Goal: Task Accomplishment & Management: Complete application form

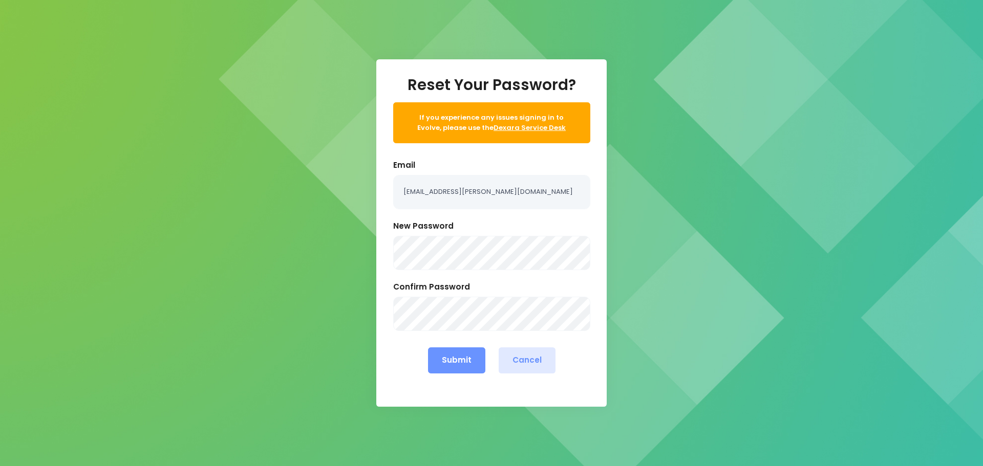
type input "ebby.poutu@stjohn.org.nz"
click at [447, 361] on button "Submit" at bounding box center [456, 360] width 57 height 26
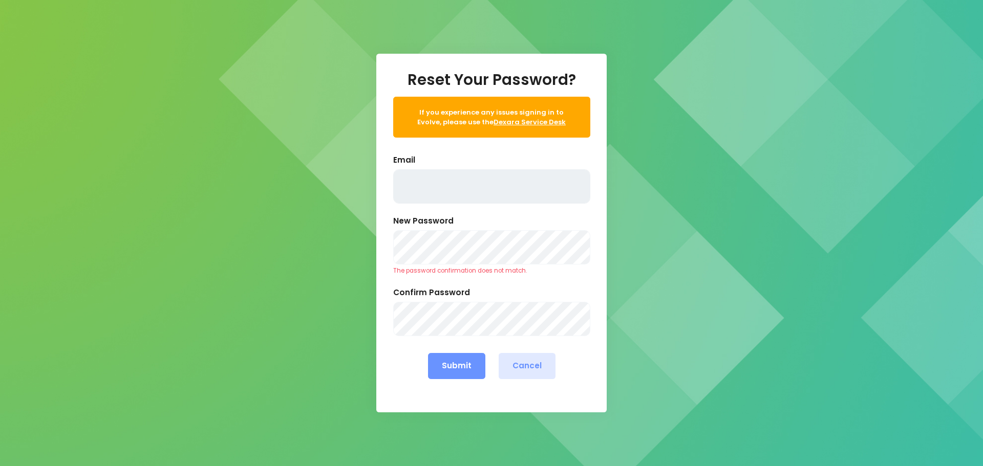
click at [452, 186] on input "text" at bounding box center [491, 186] width 197 height 34
click at [423, 193] on input "text" at bounding box center [491, 186] width 197 height 34
type input "ebby.poutu@stjohn.org.nz"
click at [464, 367] on button "Submit" at bounding box center [456, 366] width 57 height 26
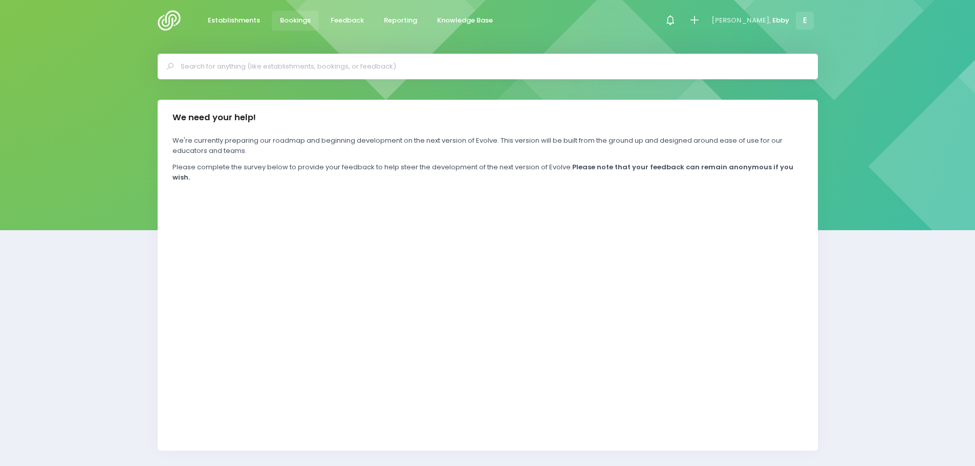
click at [292, 22] on span "Bookings" at bounding box center [295, 20] width 31 height 10
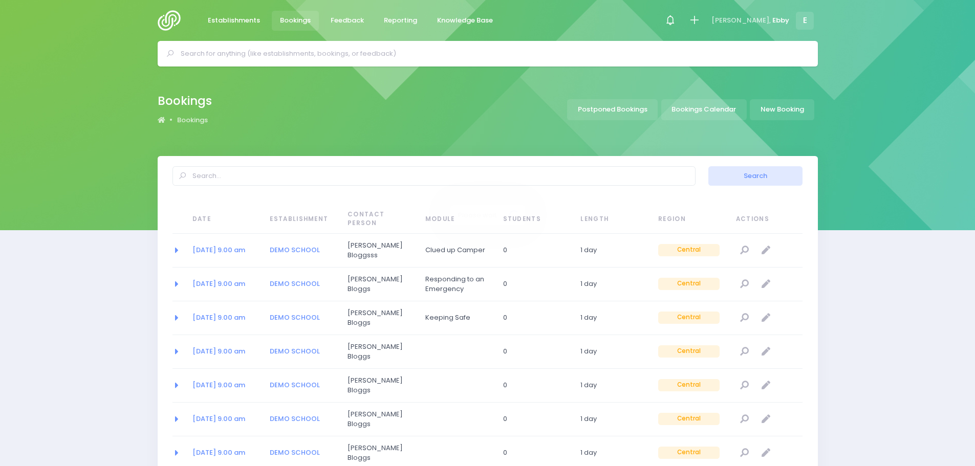
select select "20"
click at [702, 111] on link "Bookings Calendar" at bounding box center [703, 109] width 85 height 21
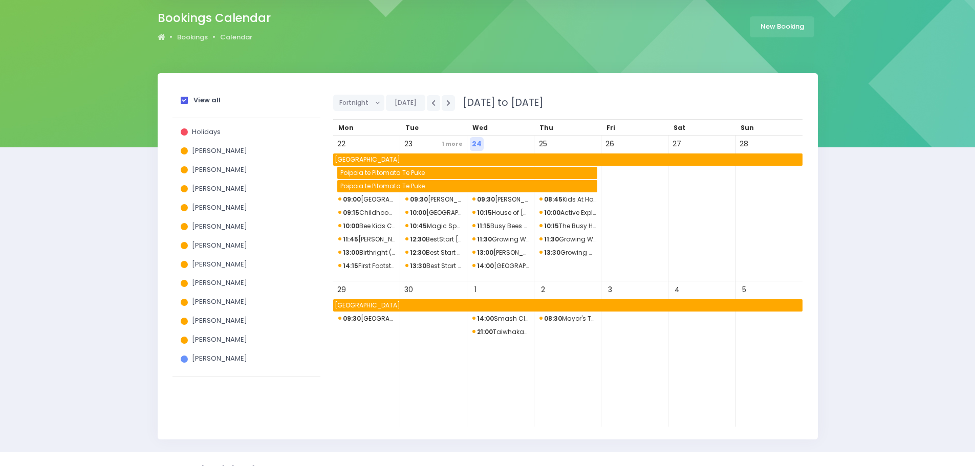
scroll to position [102, 0]
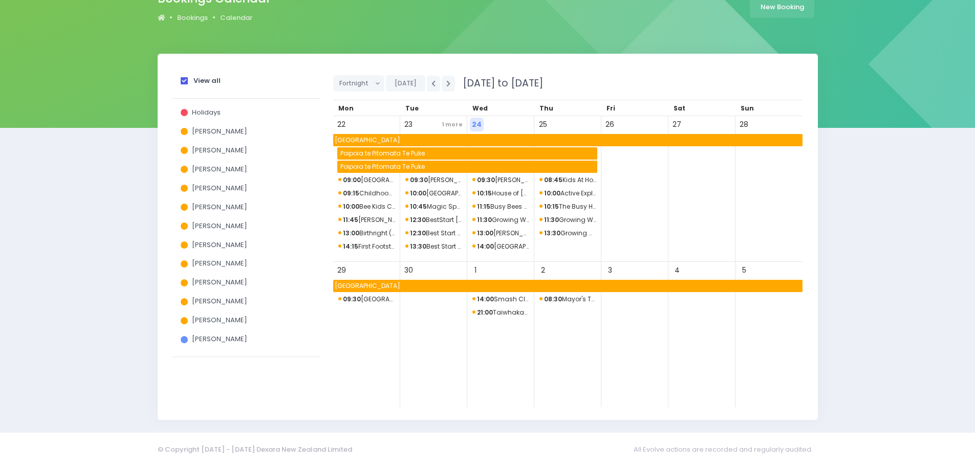
click at [206, 79] on strong "View all" at bounding box center [206, 81] width 27 height 10
click at [0, 0] on input "View all" at bounding box center [0, 0] width 0 height 0
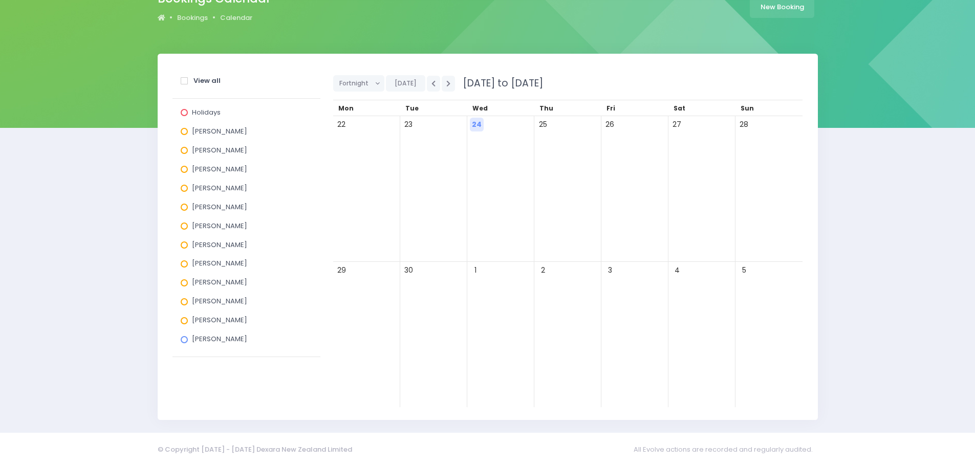
click at [206, 79] on strong "View all" at bounding box center [206, 81] width 27 height 10
click at [0, 0] on input "View all" at bounding box center [0, 0] width 0 height 0
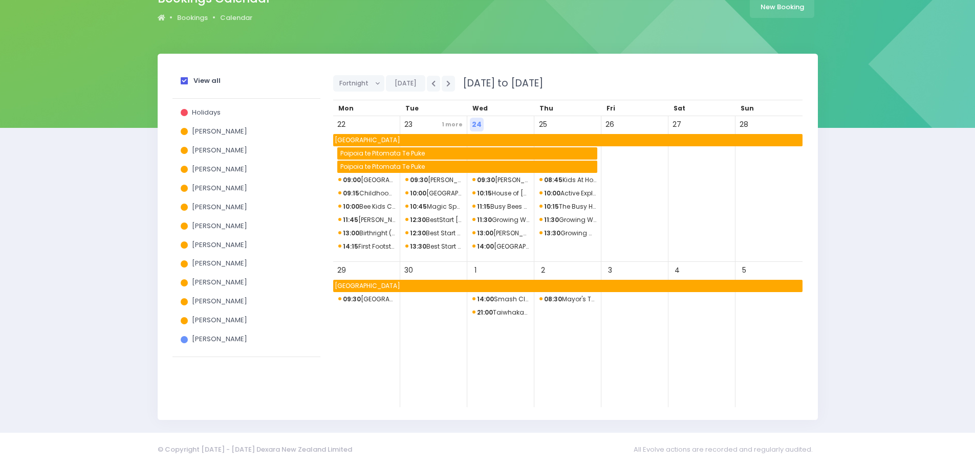
click at [206, 79] on strong "View all" at bounding box center [206, 81] width 27 height 10
click at [0, 0] on input "View all" at bounding box center [0, 0] width 0 height 0
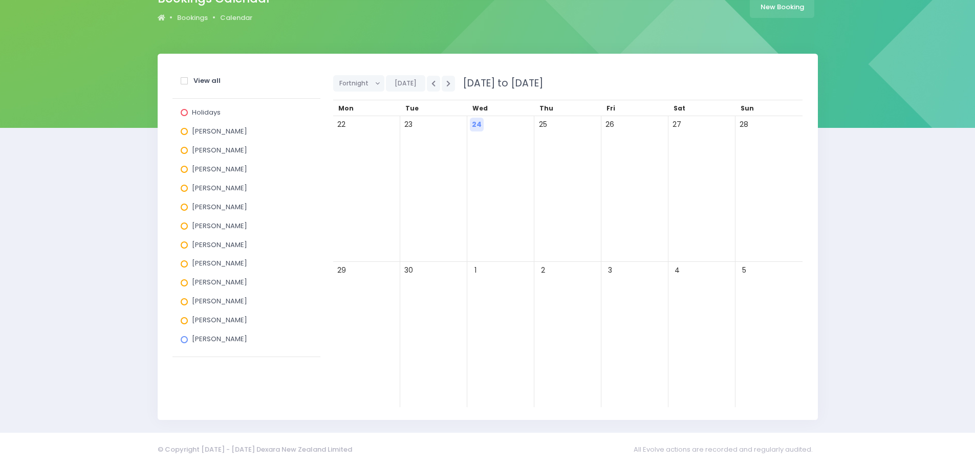
click at [206, 79] on strong "View all" at bounding box center [206, 81] width 27 height 10
click at [0, 0] on input "View all" at bounding box center [0, 0] width 0 height 0
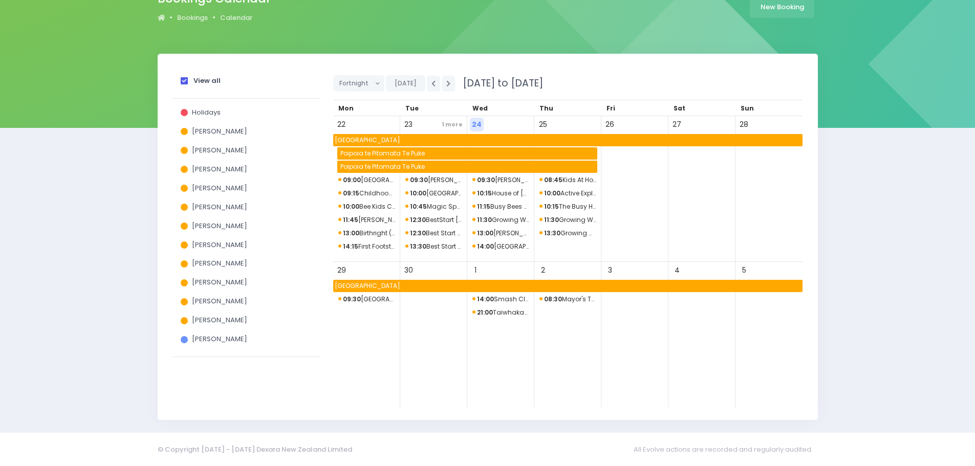
click at [206, 79] on strong "View all" at bounding box center [206, 81] width 27 height 10
click at [0, 0] on input "View all" at bounding box center [0, 0] width 0 height 0
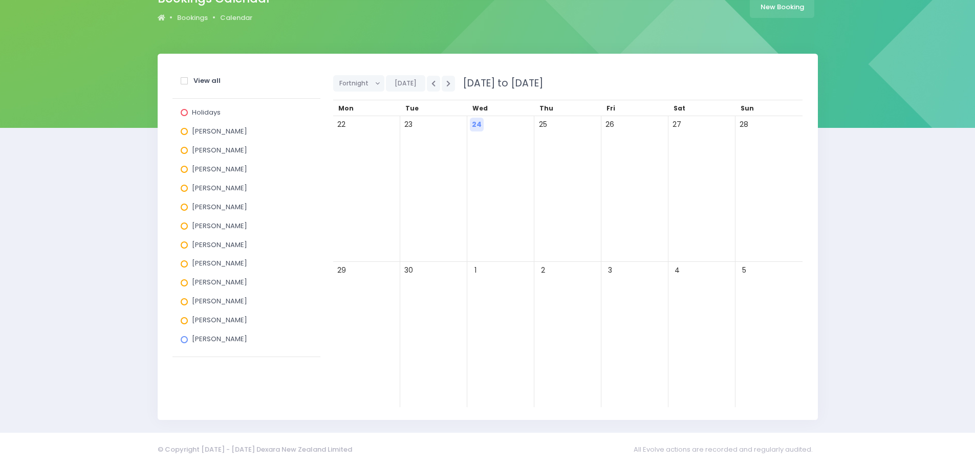
click at [185, 169] on span at bounding box center [184, 169] width 7 height 7
click at [0, 0] on input "[PERSON_NAME]" at bounding box center [0, 0] width 0 height 0
click at [187, 188] on span at bounding box center [184, 188] width 7 height 7
click at [0, 0] on input "[PERSON_NAME]" at bounding box center [0, 0] width 0 height 0
click at [186, 187] on span at bounding box center [184, 188] width 7 height 7
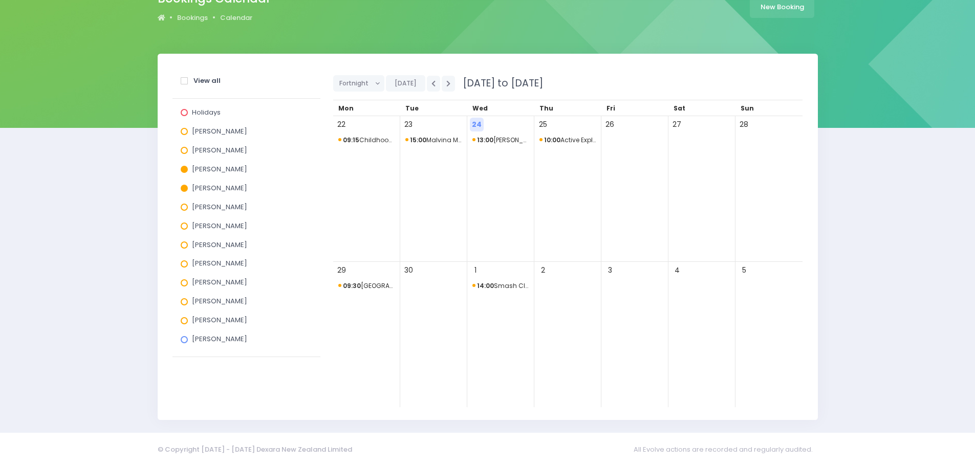
click at [0, 0] on input "[PERSON_NAME]" at bounding box center [0, 0] width 0 height 0
click at [443, 79] on button "button" at bounding box center [448, 84] width 13 height 16
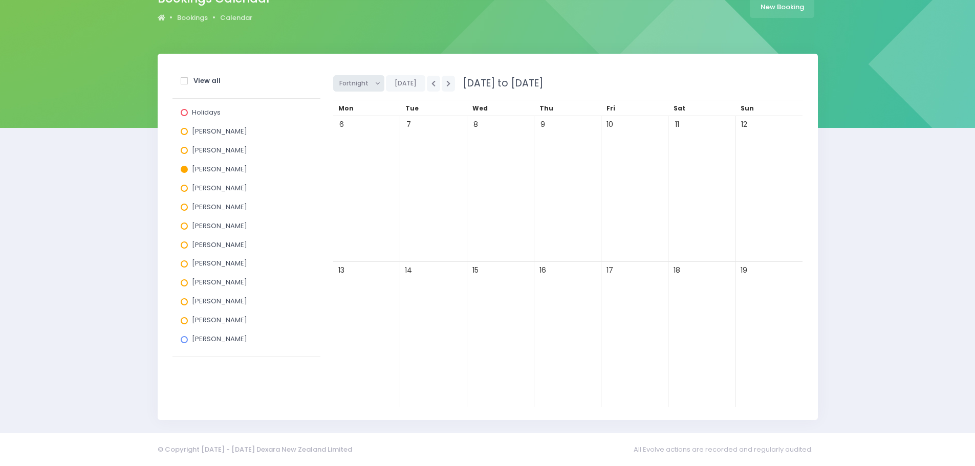
click at [380, 84] on button "Fortnight" at bounding box center [359, 83] width 52 height 16
click at [353, 161] on link "Month" at bounding box center [366, 160] width 67 height 19
click at [360, 282] on span "10:00 Douglas Park School" at bounding box center [366, 285] width 57 height 12
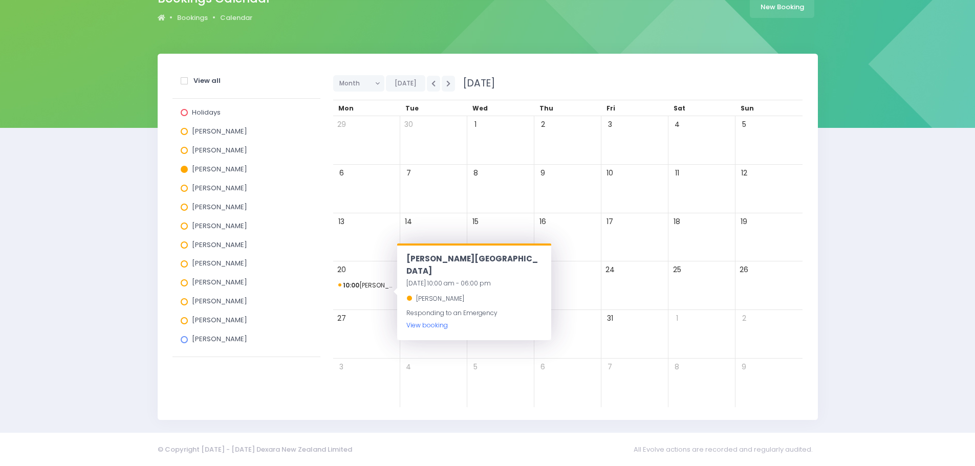
click at [436, 321] on link "View booking" at bounding box center [426, 325] width 41 height 9
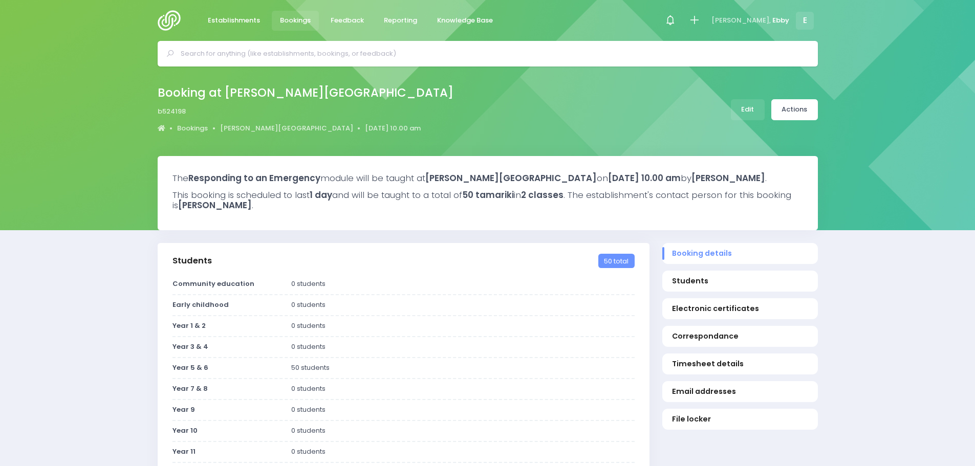
select select "5"
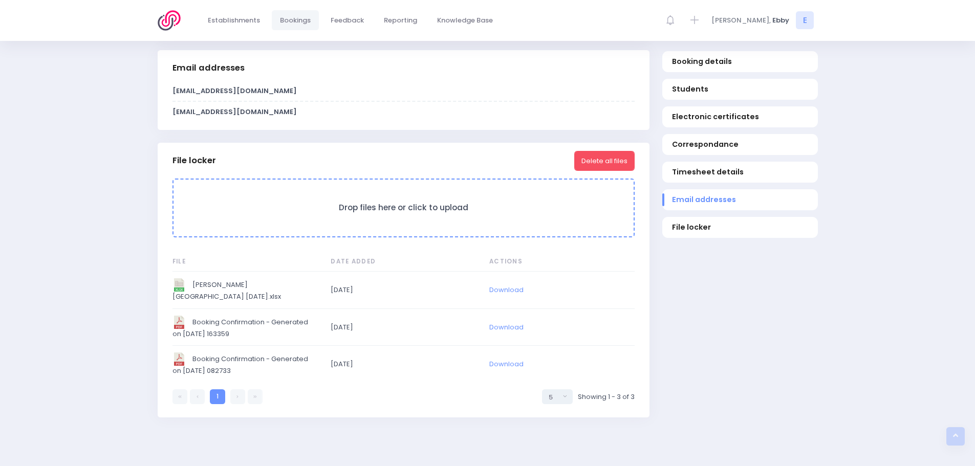
scroll to position [886, 0]
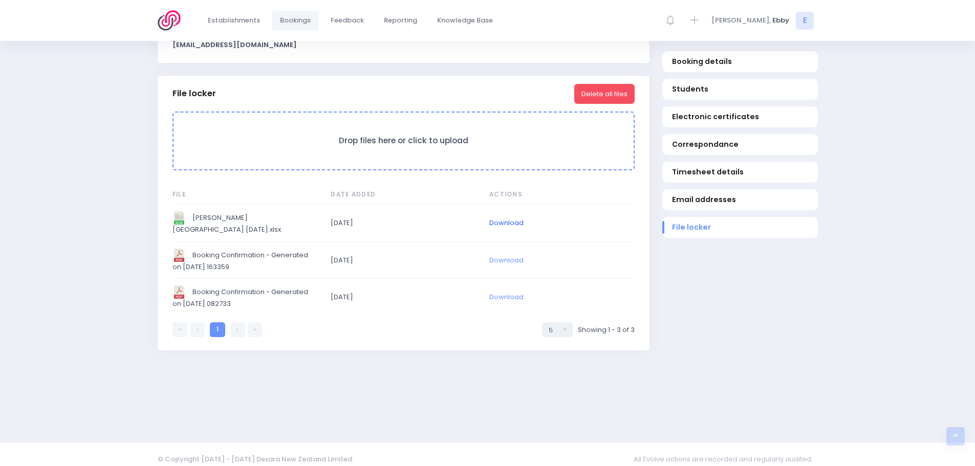
click at [498, 218] on link "Download" at bounding box center [506, 223] width 34 height 10
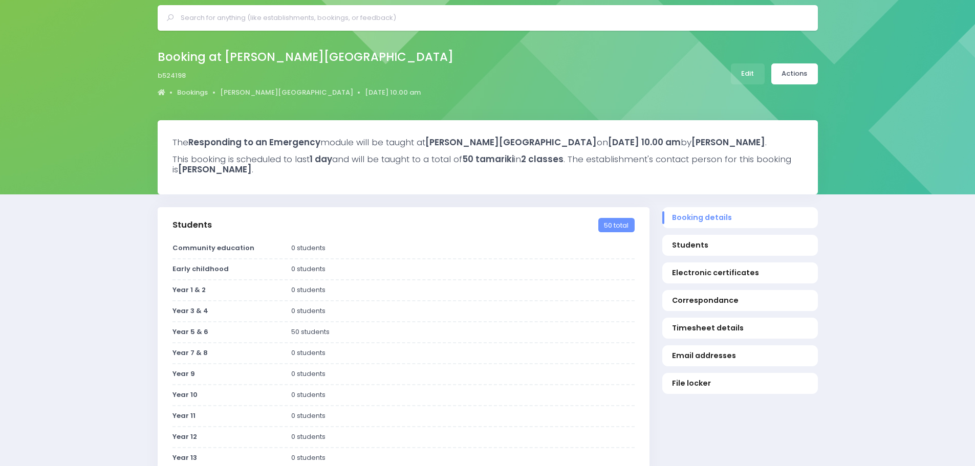
scroll to position [0, 0]
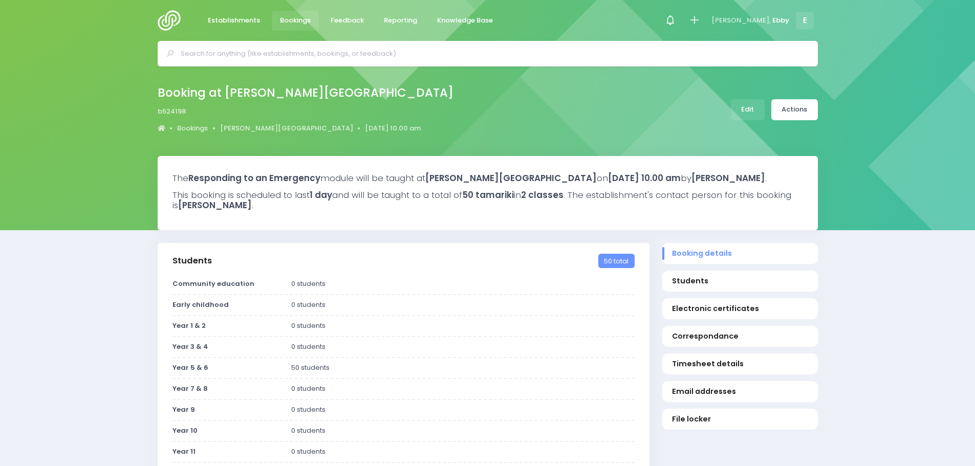
click at [168, 18] on img at bounding box center [172, 20] width 29 height 20
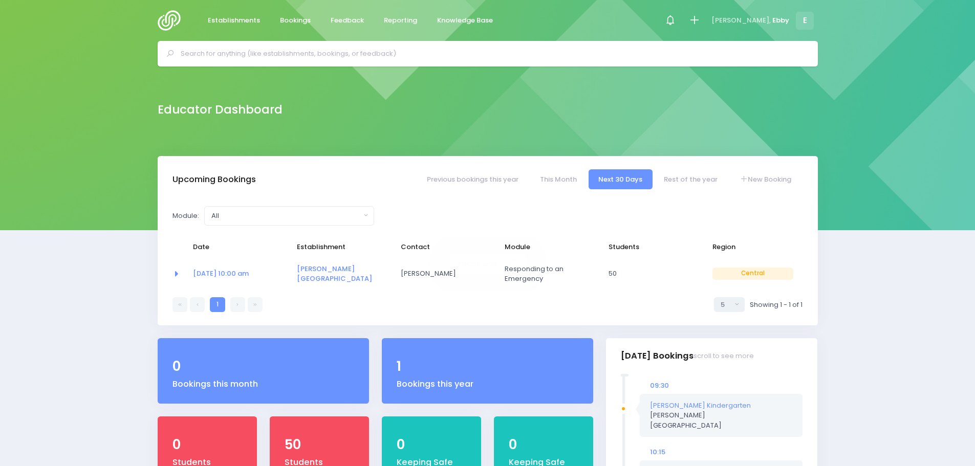
select select "5"
click at [706, 13] on div at bounding box center [694, 20] width 23 height 23
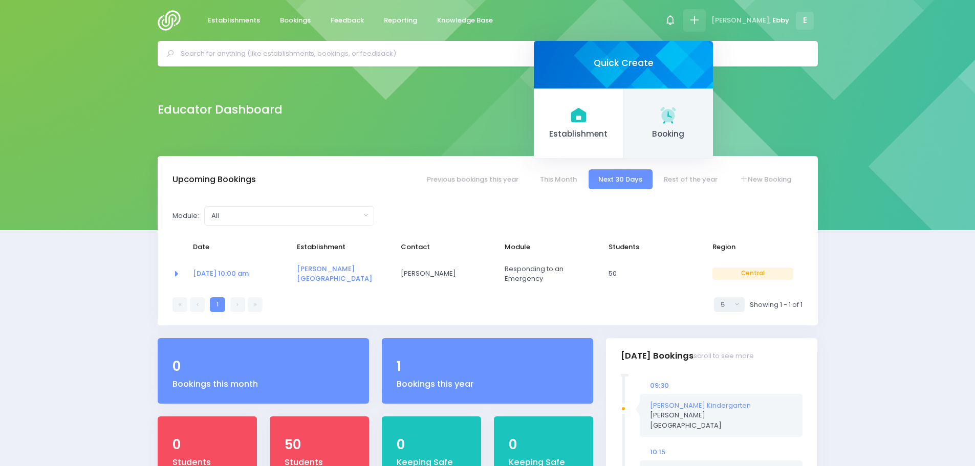
click at [675, 120] on icon at bounding box center [667, 114] width 15 height 15
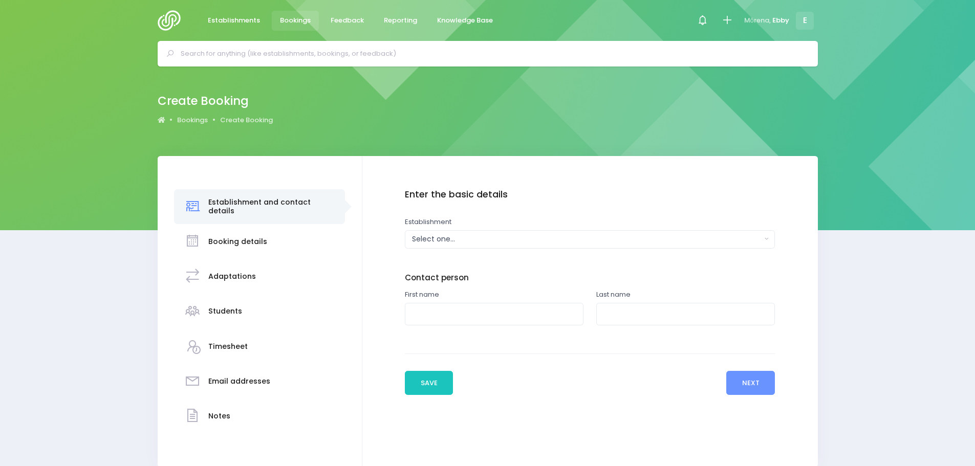
scroll to position [47, 0]
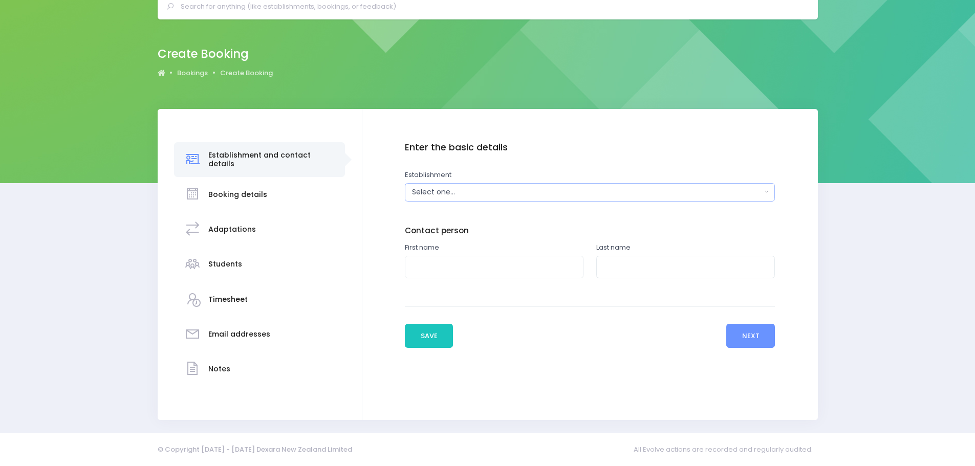
click at [471, 191] on div "Select one..." at bounding box center [586, 192] width 349 height 11
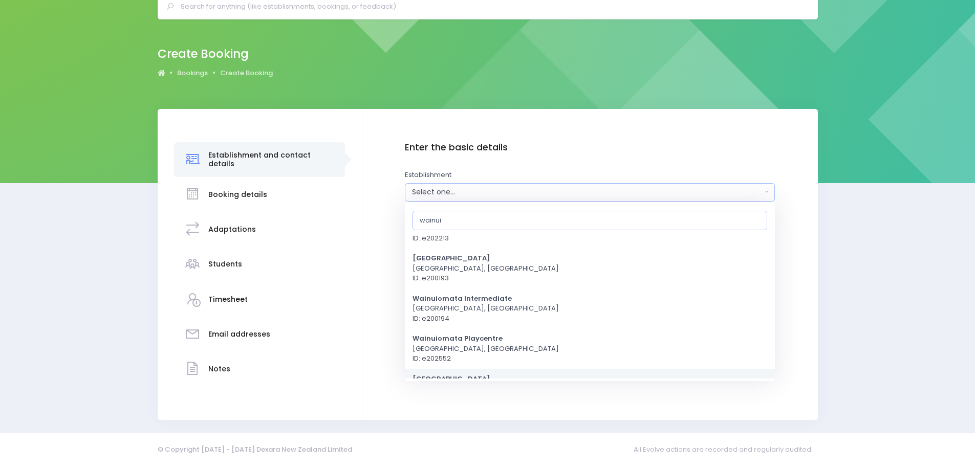
scroll to position [256, 0]
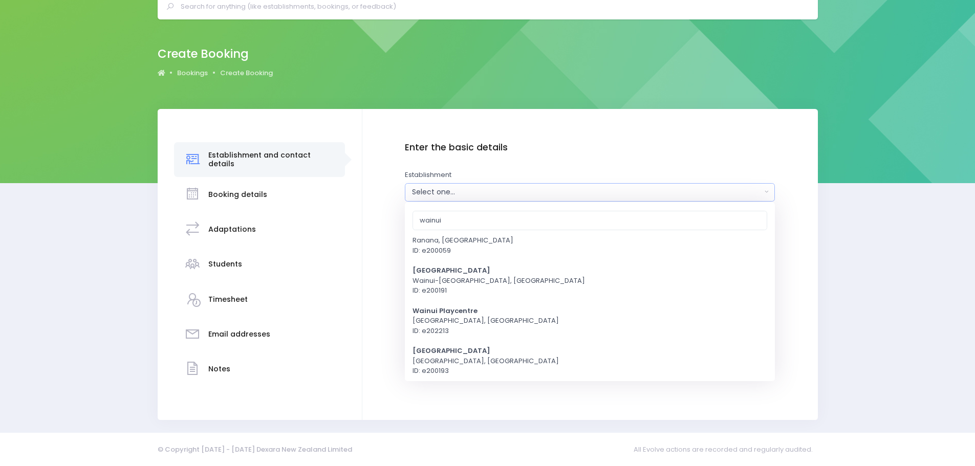
click at [435, 193] on div "Select one..." at bounding box center [586, 192] width 349 height 11
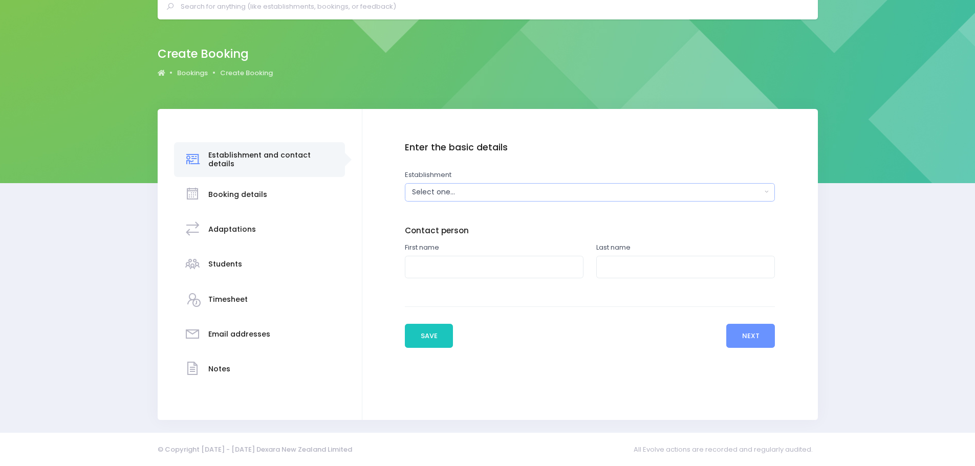
click at [435, 193] on div "Select one..." at bounding box center [586, 192] width 349 height 11
type input "1"
click at [465, 220] on input "wainuiomata girl" at bounding box center [589, 219] width 355 height 19
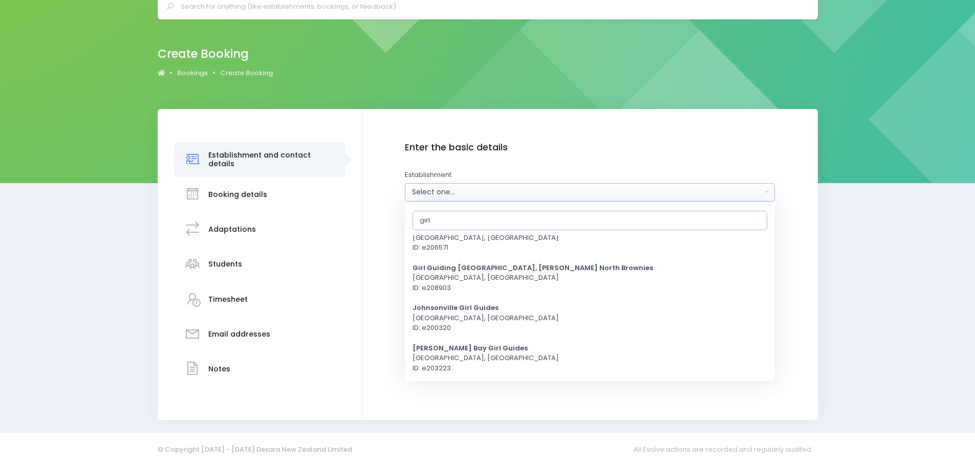
click at [455, 220] on input "girl" at bounding box center [589, 219] width 355 height 19
click at [448, 220] on input "girl" at bounding box center [589, 219] width 355 height 19
type input "g"
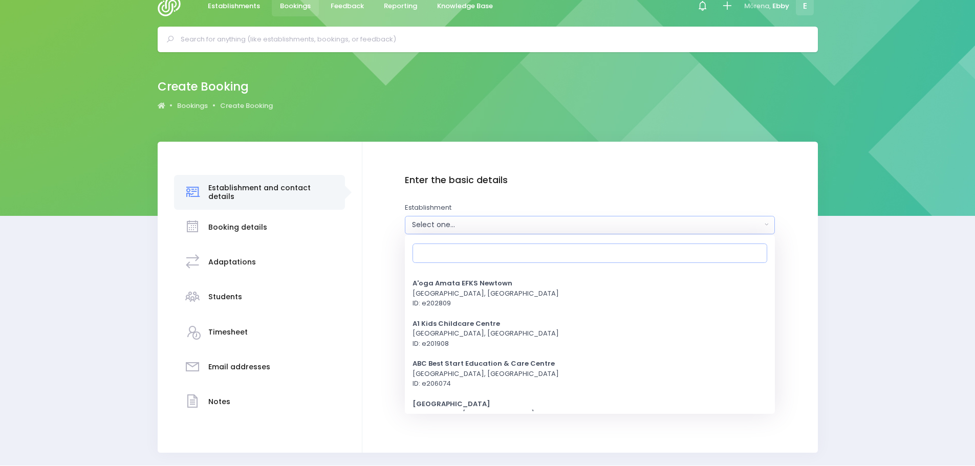
scroll to position [0, 0]
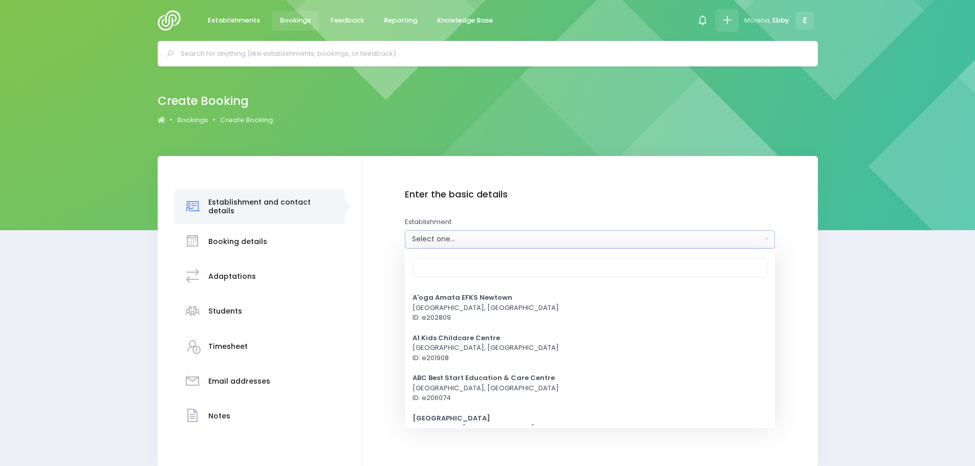
click at [726, 21] on icon at bounding box center [727, 20] width 12 height 12
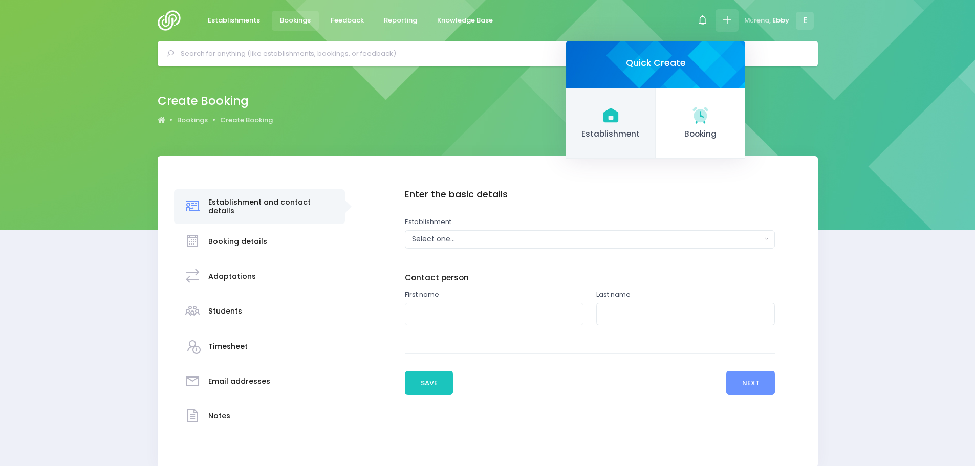
click at [612, 115] on icon at bounding box center [610, 115] width 15 height 14
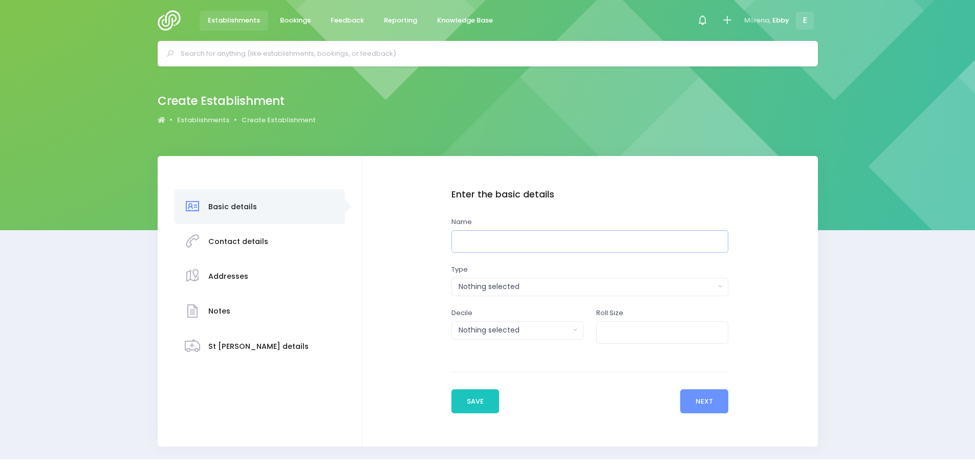
click at [491, 242] on input "text" at bounding box center [589, 241] width 277 height 23
type input "Wainuiomata Girls Brigade"
click at [708, 285] on div "Nothing selected" at bounding box center [587, 286] width 256 height 11
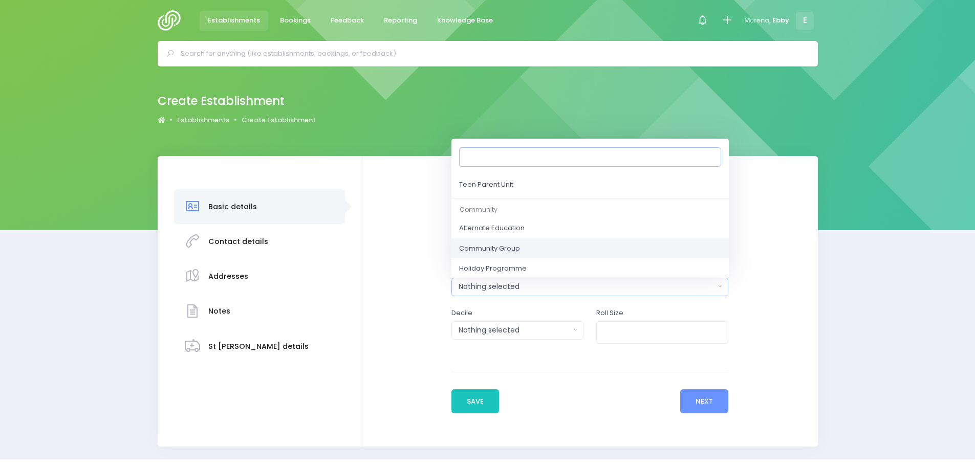
scroll to position [465, 0]
click at [547, 244] on link "Community Group" at bounding box center [589, 243] width 277 height 20
select select "Community Group"
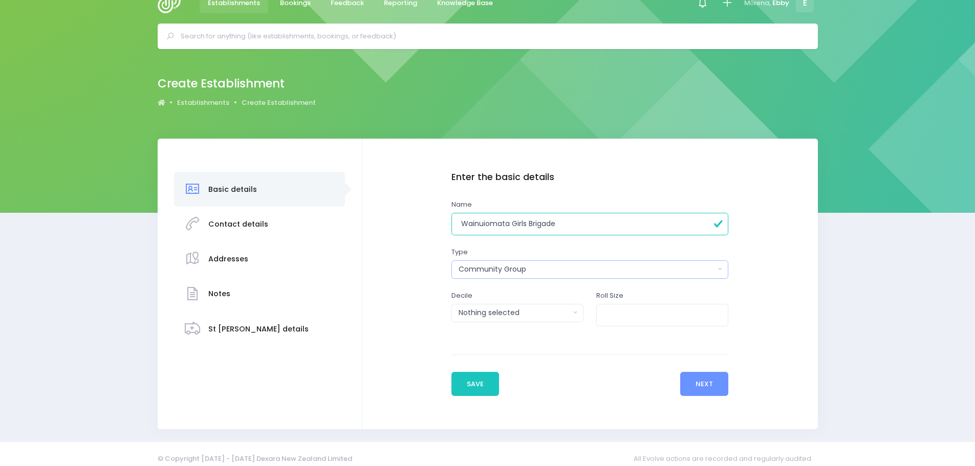
scroll to position [27, 0]
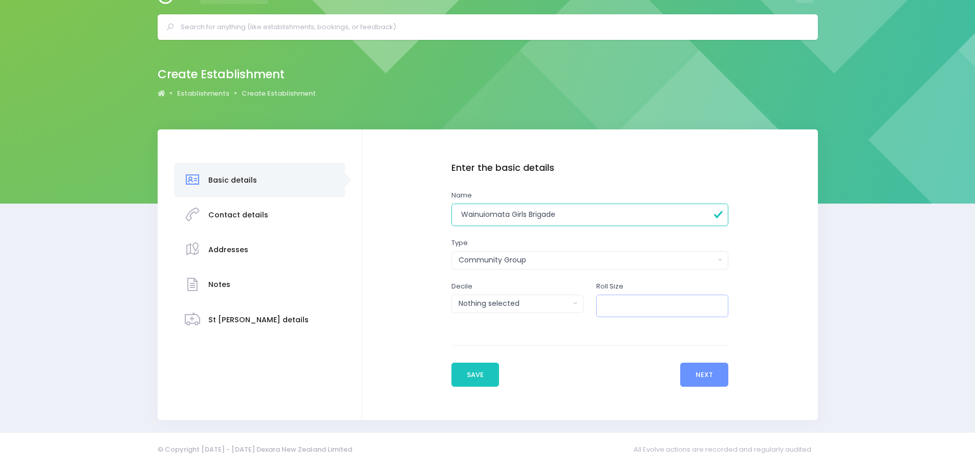
click at [700, 304] on input "number" at bounding box center [662, 306] width 132 height 23
click at [715, 309] on input "0" at bounding box center [662, 306] width 132 height 23
click at [704, 304] on input "1" at bounding box center [662, 306] width 132 height 23
click at [704, 304] on input "2" at bounding box center [662, 306] width 132 height 23
click at [704, 304] on input "3" at bounding box center [662, 306] width 132 height 23
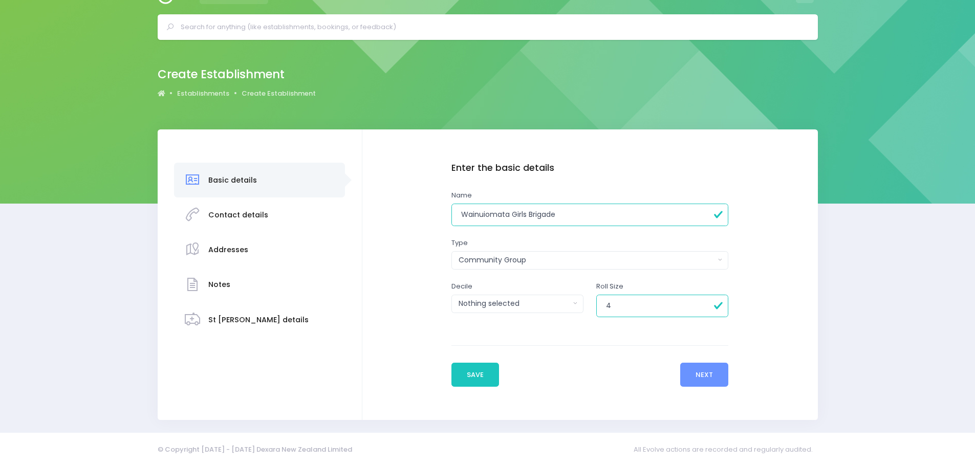
click at [704, 304] on input "4" at bounding box center [662, 306] width 132 height 23
click at [704, 304] on input "5" at bounding box center [662, 306] width 132 height 23
click at [704, 304] on input "6" at bounding box center [662, 306] width 132 height 23
click at [704, 304] on input "7" at bounding box center [662, 306] width 132 height 23
click at [704, 304] on input "8" at bounding box center [662, 306] width 132 height 23
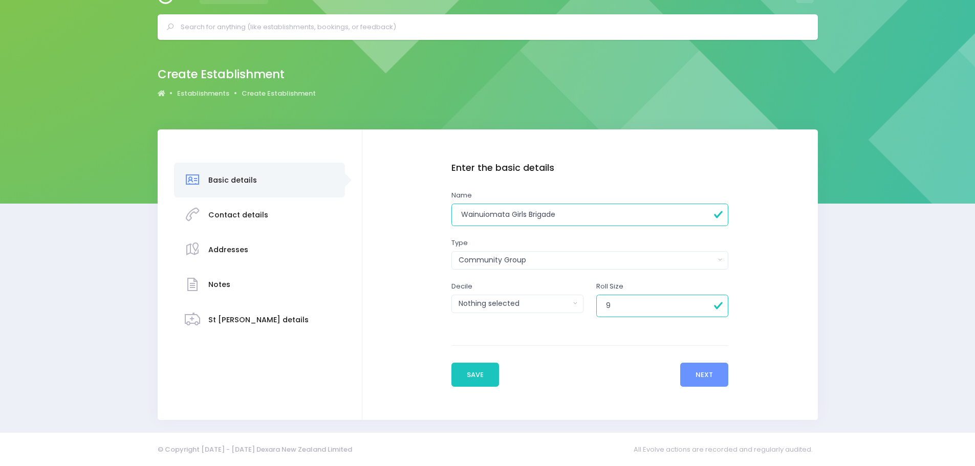
click at [704, 304] on input "9" at bounding box center [662, 306] width 132 height 23
type input "10"
click at [704, 303] on input "10" at bounding box center [662, 306] width 132 height 23
click at [703, 374] on button "Next" at bounding box center [704, 375] width 49 height 25
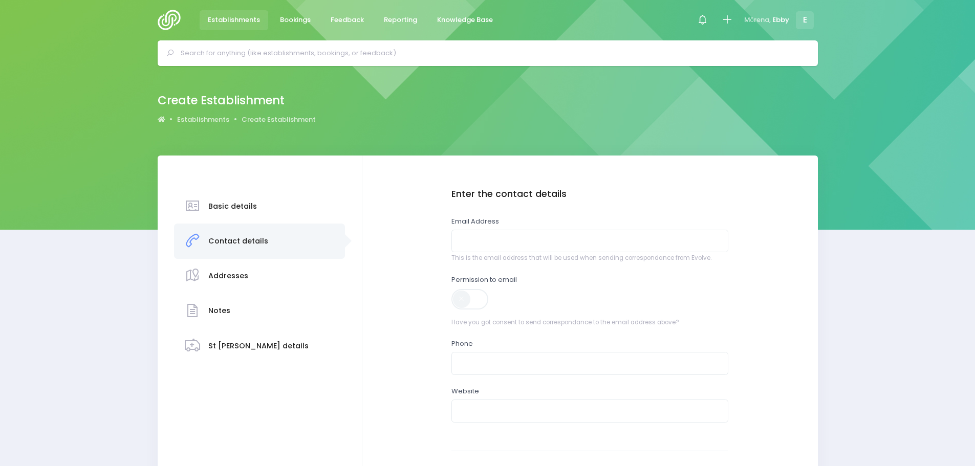
scroll to position [0, 0]
click at [571, 239] on input "email" at bounding box center [589, 241] width 277 height 23
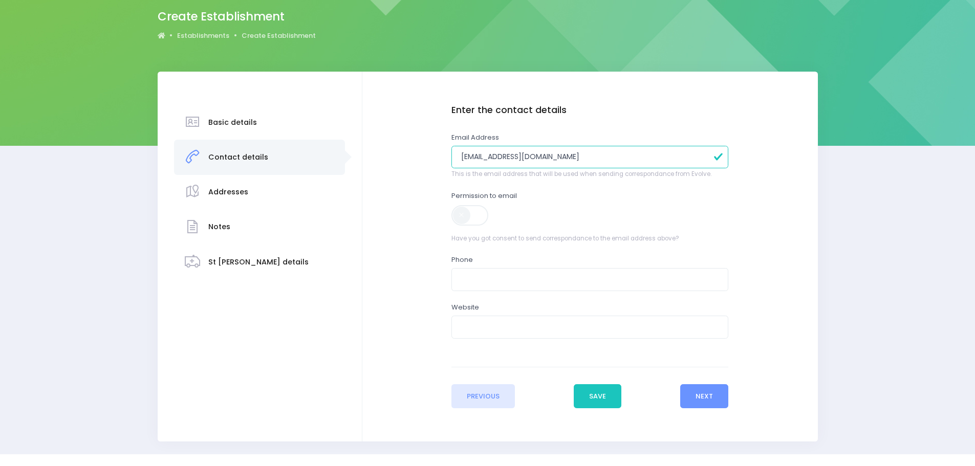
scroll to position [102, 0]
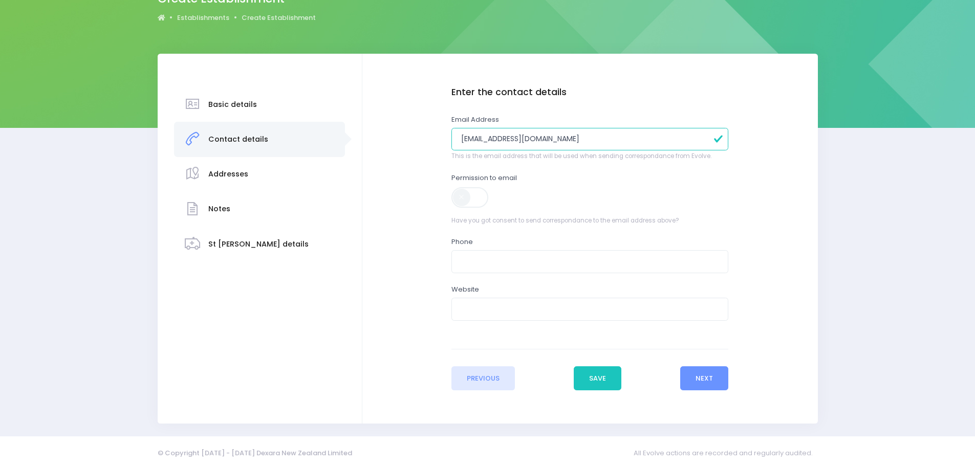
type input "[EMAIL_ADDRESS][DOMAIN_NAME]"
click at [487, 260] on input "text" at bounding box center [589, 261] width 277 height 23
click at [479, 199] on span at bounding box center [470, 197] width 38 height 20
click at [704, 377] on button "Next" at bounding box center [704, 378] width 49 height 25
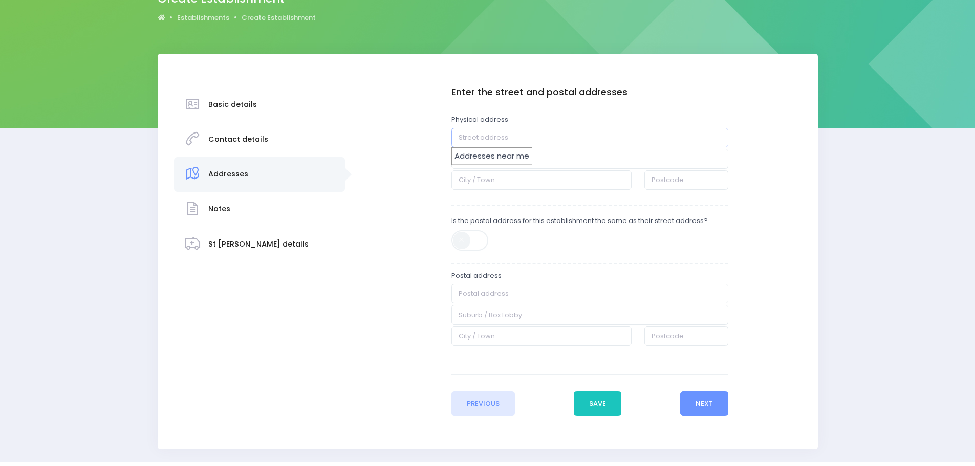
click at [509, 139] on input "text" at bounding box center [589, 137] width 277 height 19
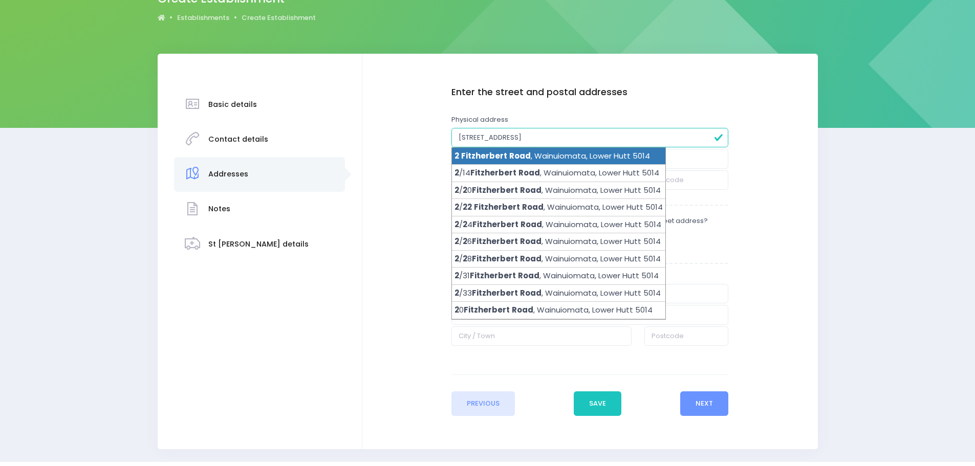
click at [549, 155] on li "2 Fitzherbert Road , Wainuiomata, Lower Hutt 5014" at bounding box center [558, 156] width 213 height 17
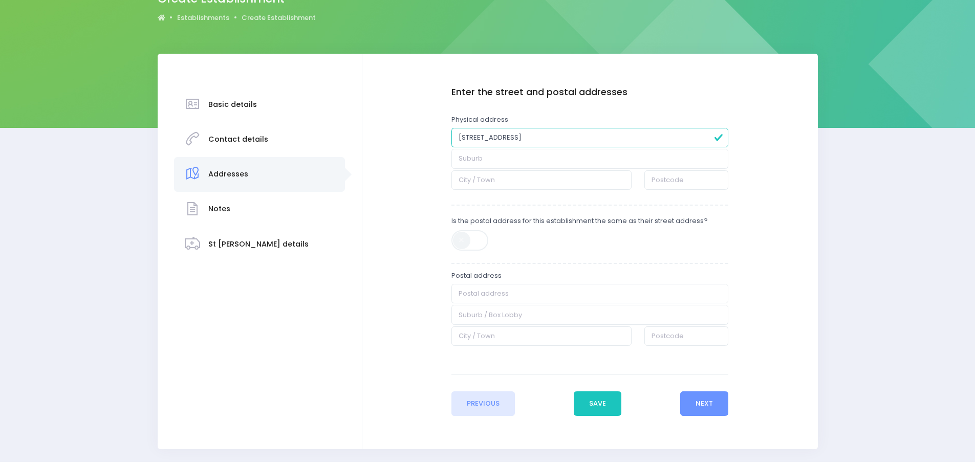
type input "2 Fitzherbert Road"
type input "Wainuiomata"
type input "Lower Hutt"
type input "5014"
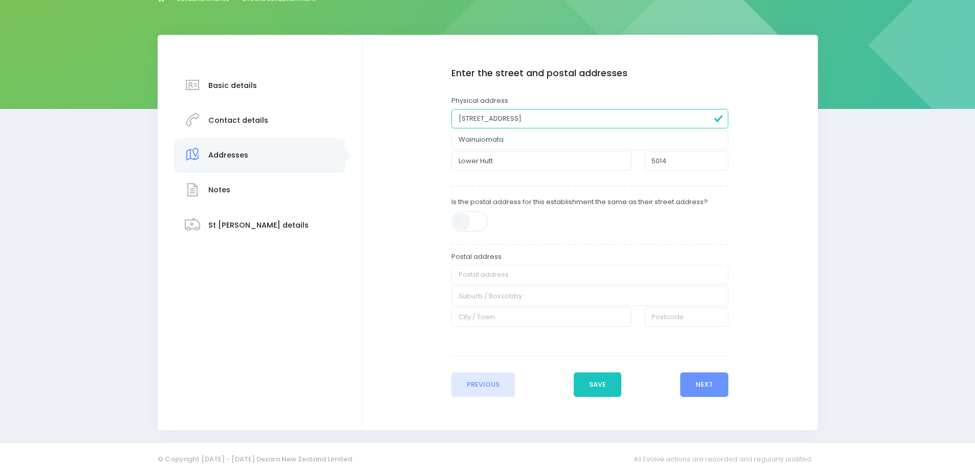
scroll to position [132, 0]
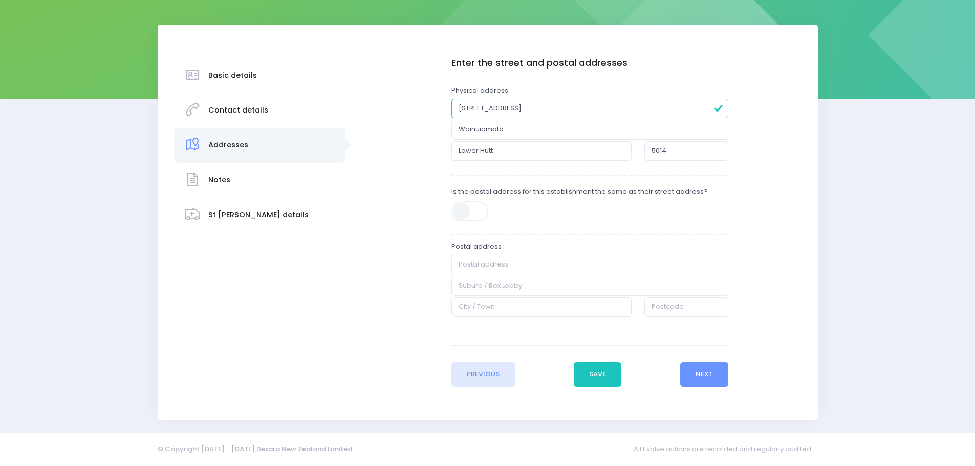
click at [462, 210] on span at bounding box center [470, 211] width 38 height 20
type input "2 Fitzherbert Road"
type input "Wainuiomata"
type input "Lower Hutt"
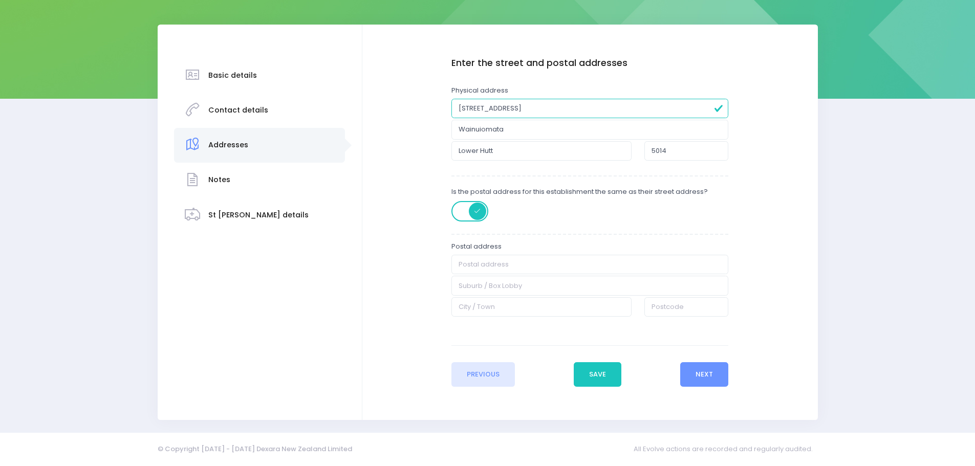
type input "5014"
click at [696, 367] on button "Next" at bounding box center [704, 374] width 49 height 25
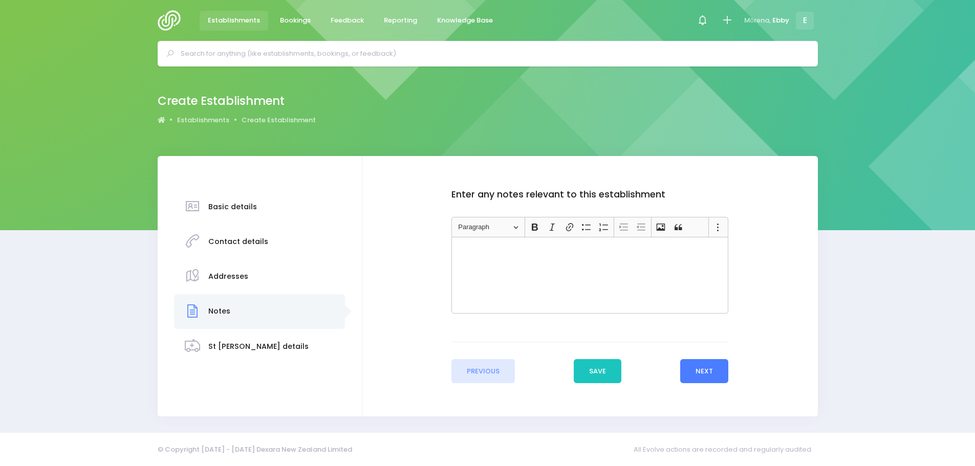
scroll to position [0, 0]
click at [722, 369] on button "Next" at bounding box center [708, 371] width 49 height 25
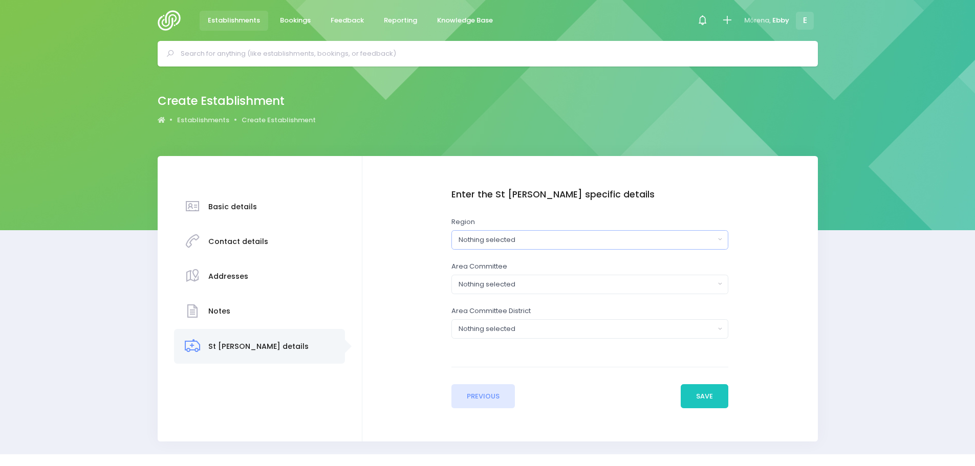
click at [678, 237] on div "Nothing selected" at bounding box center [587, 240] width 256 height 10
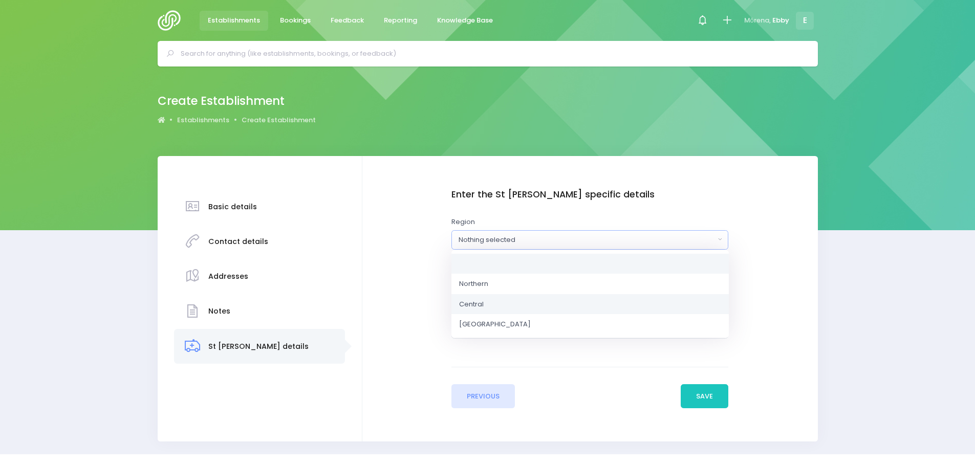
click at [642, 298] on link "Central" at bounding box center [589, 304] width 277 height 20
select select "Central"
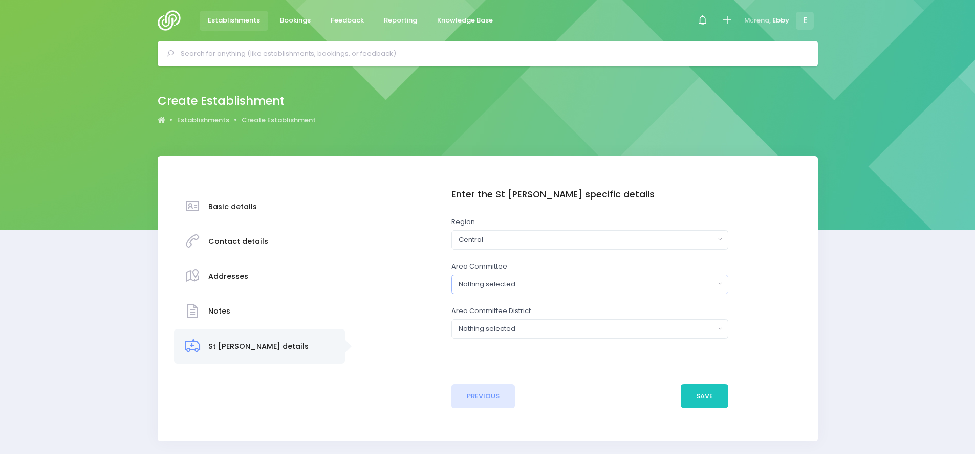
click at [644, 281] on div "Nothing selected" at bounding box center [587, 284] width 256 height 10
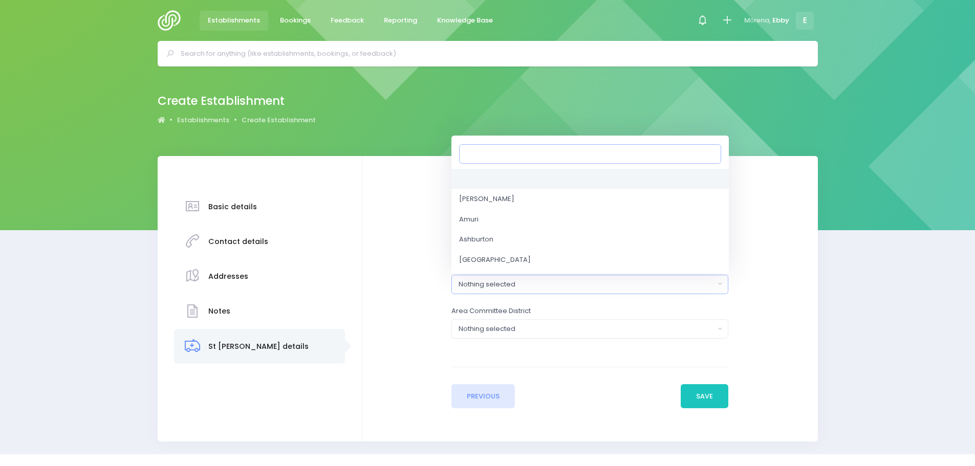
click at [581, 152] on input "Search" at bounding box center [590, 153] width 262 height 19
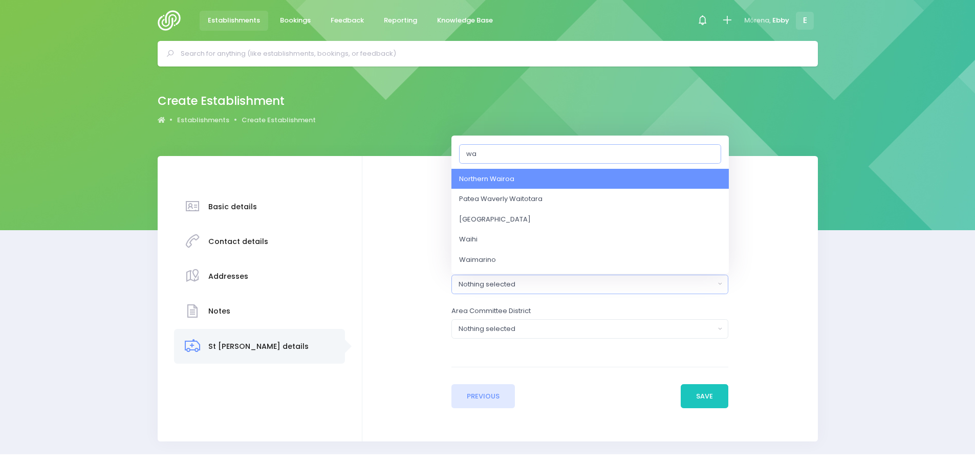
type input "w"
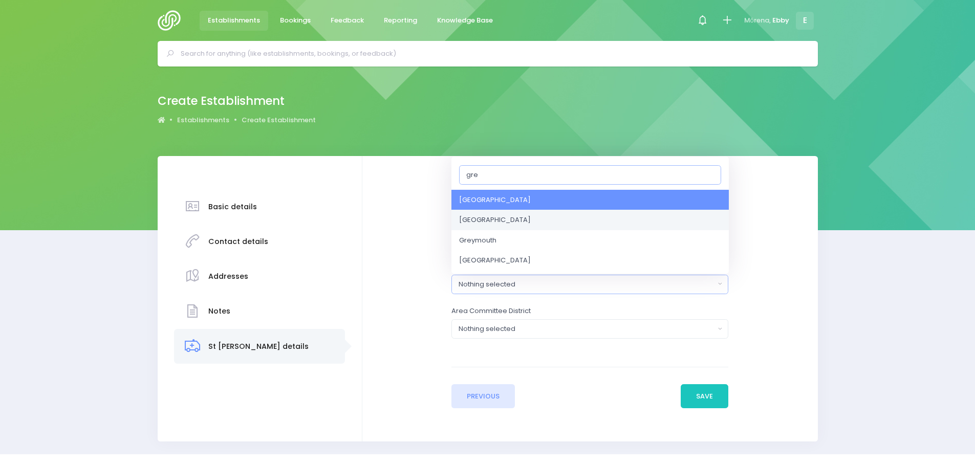
type input "gre"
click at [511, 214] on link "Greater Wellington" at bounding box center [589, 220] width 277 height 20
select select "Greater Wellington"
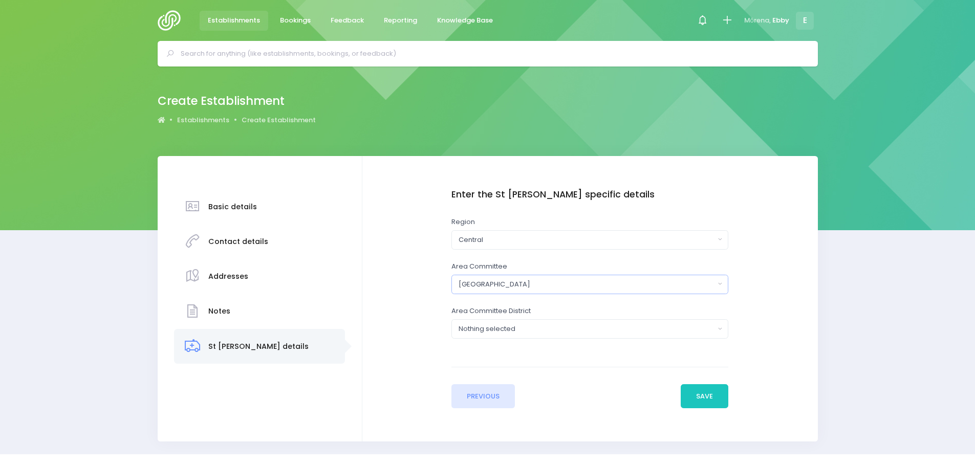
scroll to position [21, 0]
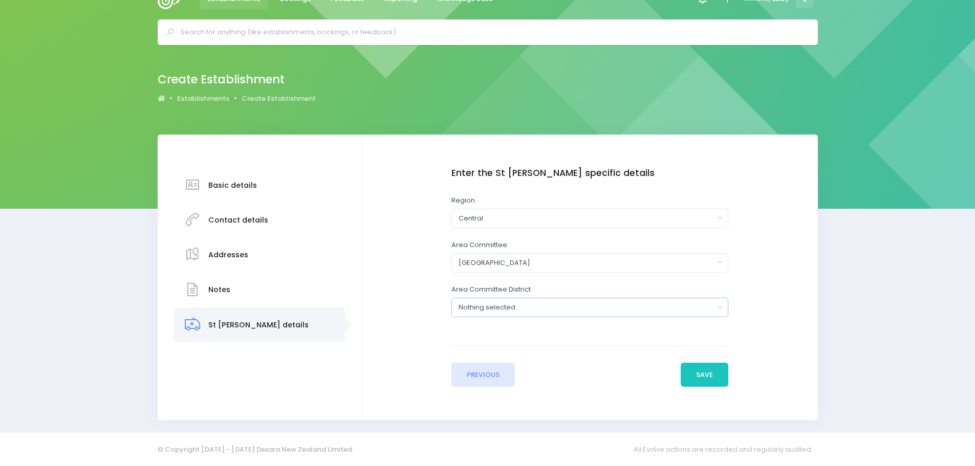
click at [717, 312] on button "Nothing selected" at bounding box center [589, 307] width 277 height 19
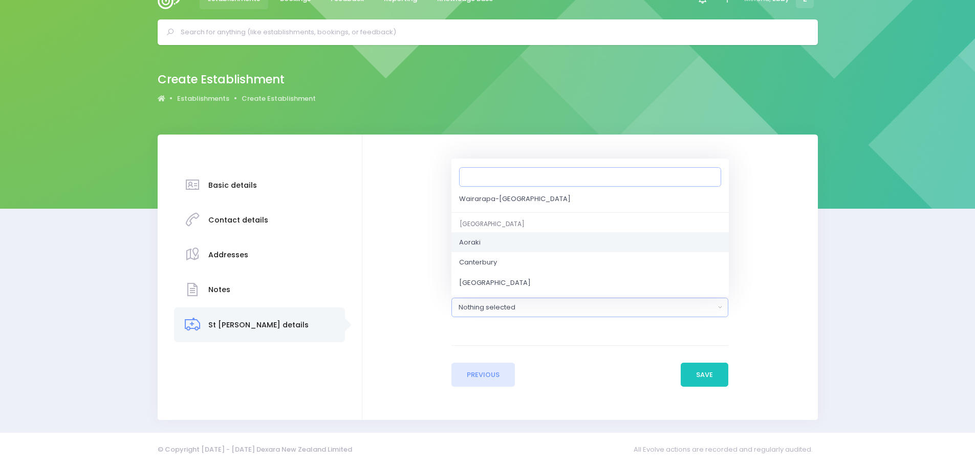
scroll to position [307, 0]
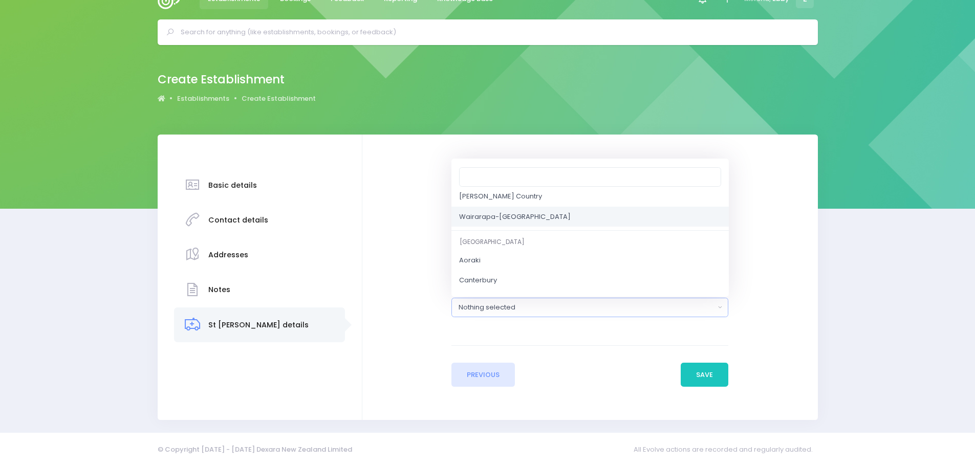
click at [574, 209] on link "Wairarapa-Wellington" at bounding box center [589, 217] width 277 height 20
select select "Wairarapa-Wellington"
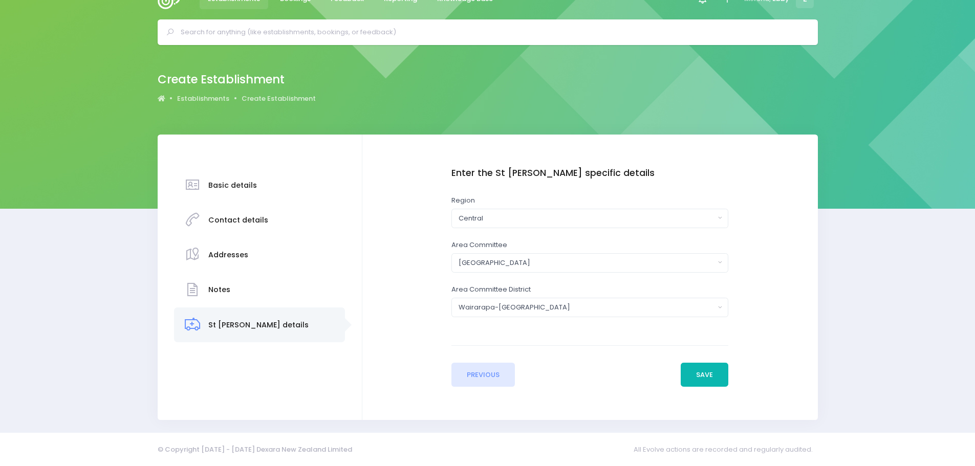
drag, startPoint x: 717, startPoint y: 373, endPoint x: 711, endPoint y: 370, distance: 6.0
click at [714, 372] on button "Save" at bounding box center [705, 375] width 48 height 25
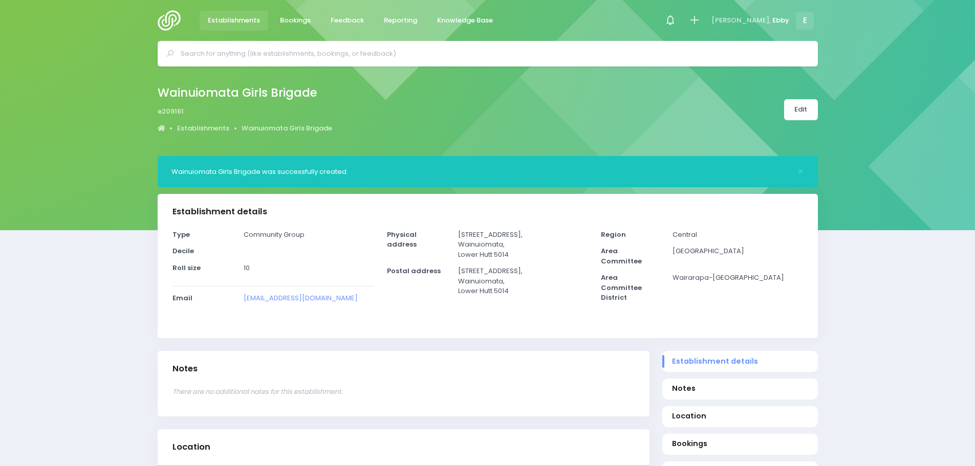
select select "5"
click at [700, 19] on icon at bounding box center [694, 20] width 12 height 12
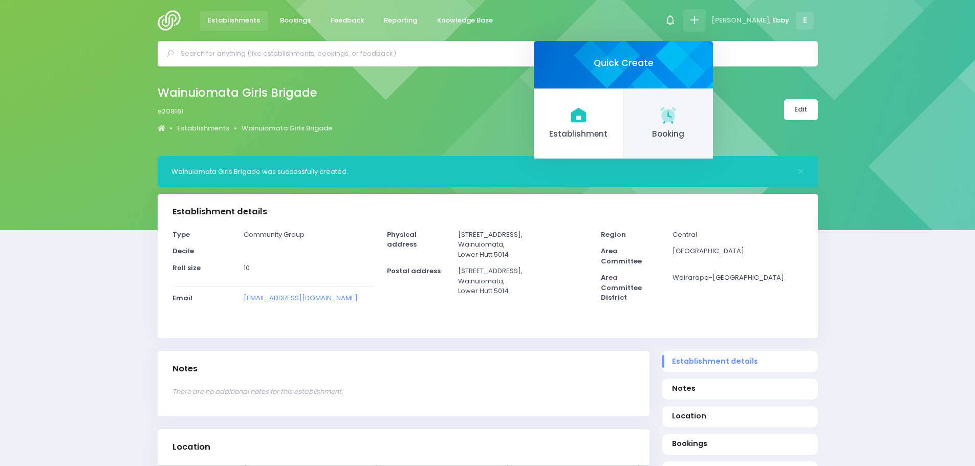
click at [678, 124] on icon at bounding box center [668, 115] width 20 height 20
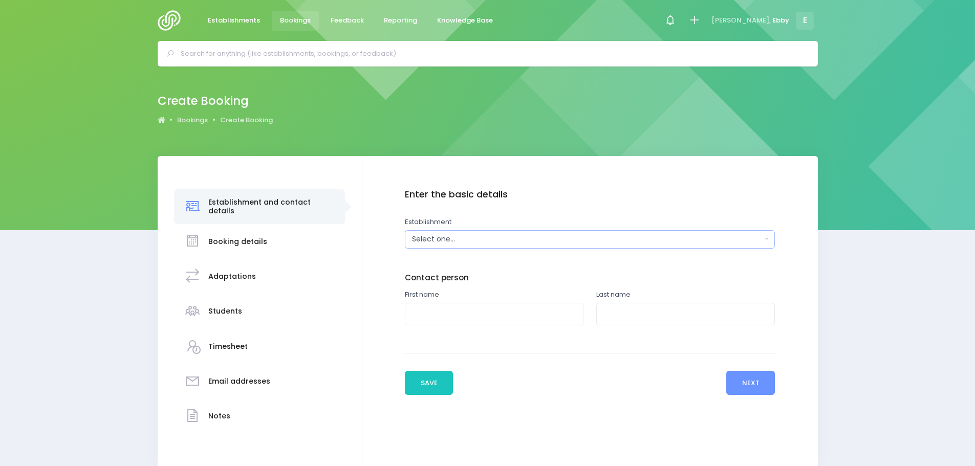
click at [501, 239] on div "Select one..." at bounding box center [586, 239] width 349 height 11
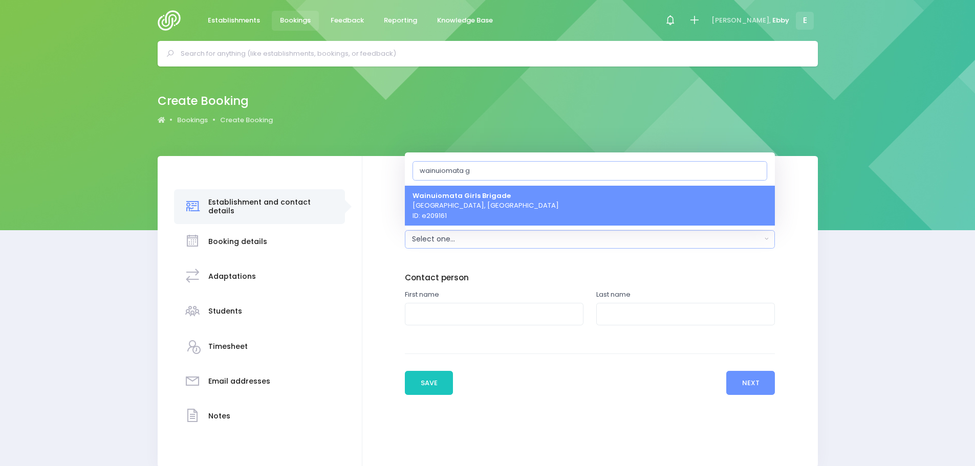
type input "wainuiomata g"
click at [509, 202] on link "Wainuiomata Girls Brigade Lower Hutt, Central Region ID: e209161" at bounding box center [590, 205] width 370 height 40
select select "209161"
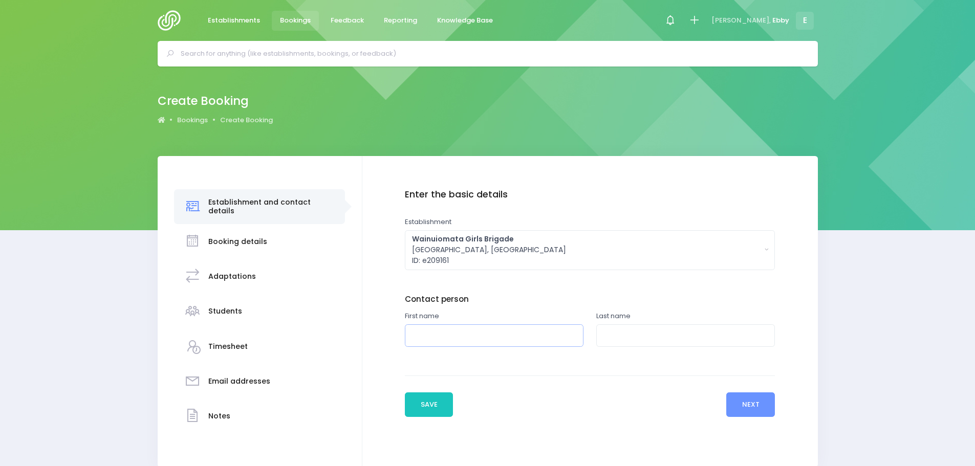
click at [469, 335] on input "text" at bounding box center [494, 335] width 179 height 23
type input "Marianne"
click at [631, 340] on input "text" at bounding box center [685, 335] width 179 height 23
type input "Dobie"
click at [759, 405] on button "Next" at bounding box center [750, 404] width 49 height 25
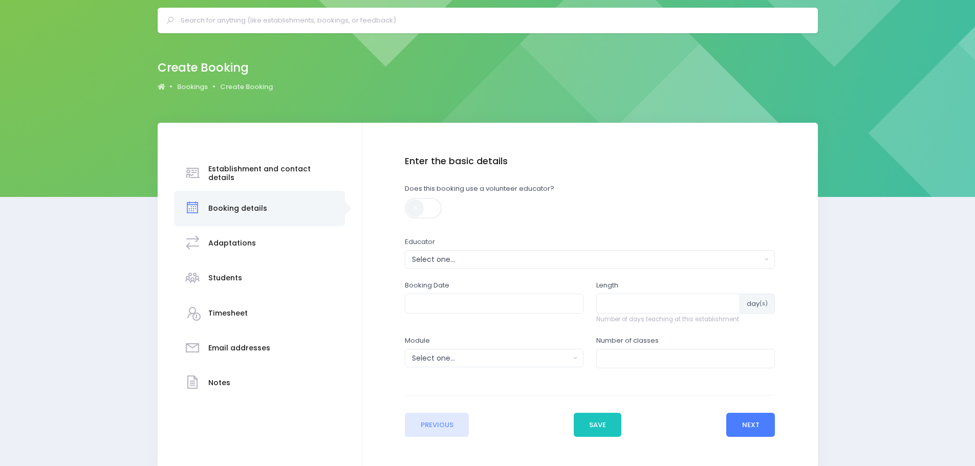
scroll to position [51, 0]
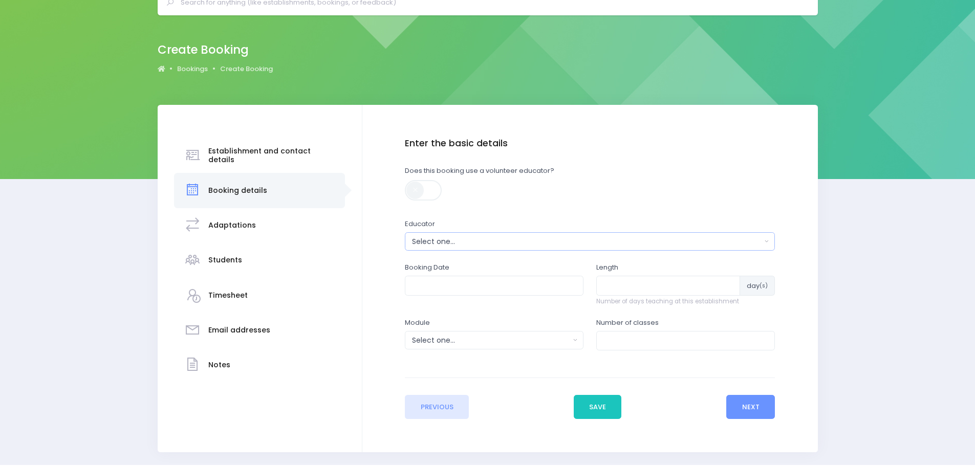
click at [477, 237] on div "Select one..." at bounding box center [586, 241] width 349 height 11
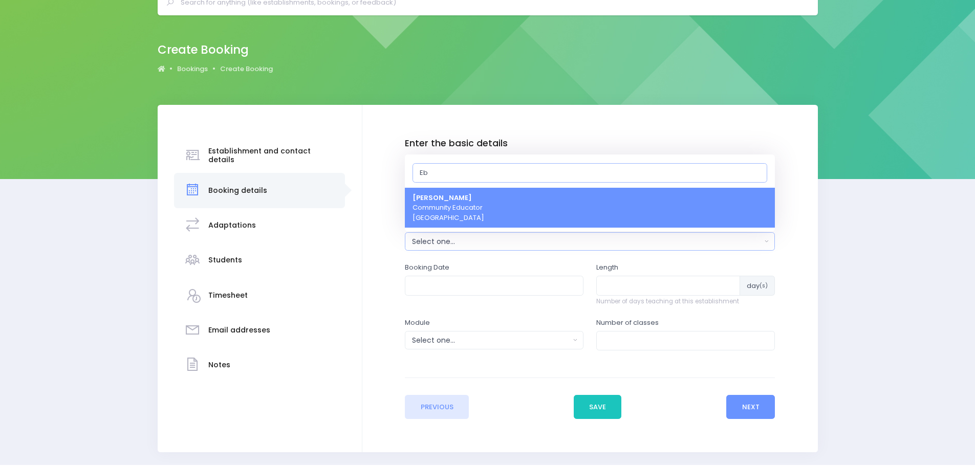
type input "Eb"
click at [483, 212] on span "Ebby Poutu Community Educator Central Region" at bounding box center [448, 208] width 72 height 30
select select "321469"
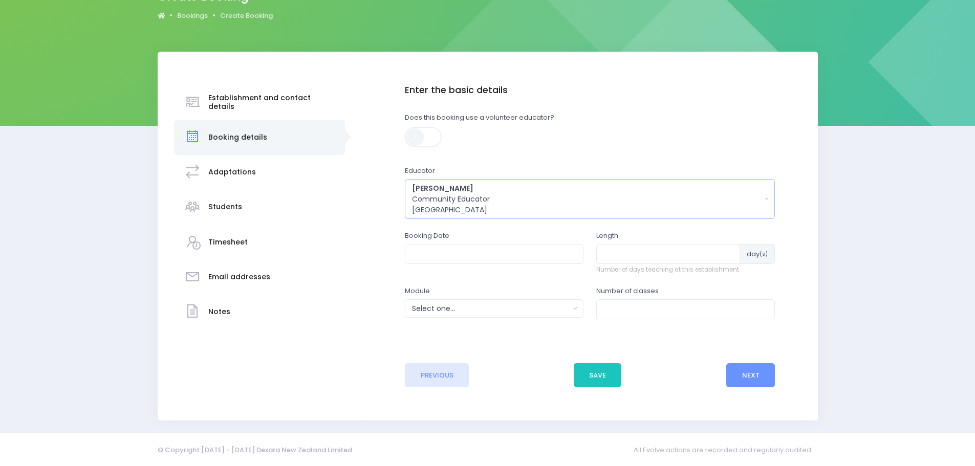
scroll to position [105, 0]
click at [447, 254] on input "text" at bounding box center [494, 253] width 179 height 19
click at [525, 275] on th at bounding box center [526, 277] width 18 height 17
click at [460, 377] on td "28" at bounding box center [455, 378] width 18 height 17
click at [440, 372] on span "7" at bounding box center [441, 372] width 18 height 13
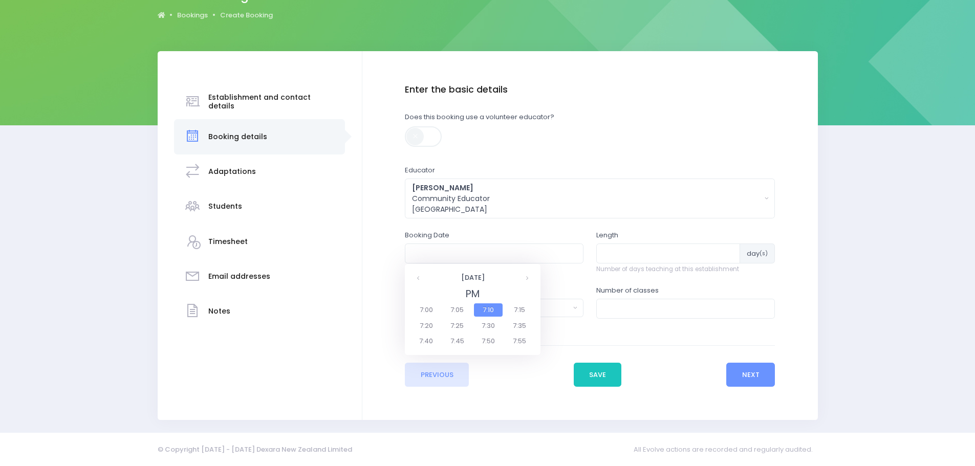
click at [424, 307] on span "7:00" at bounding box center [426, 309] width 29 height 13
type input "28/10/2025 07:00 PM"
click at [687, 256] on input "number" at bounding box center [668, 253] width 144 height 19
type input "1"
click at [728, 250] on input "1" at bounding box center [667, 253] width 143 height 19
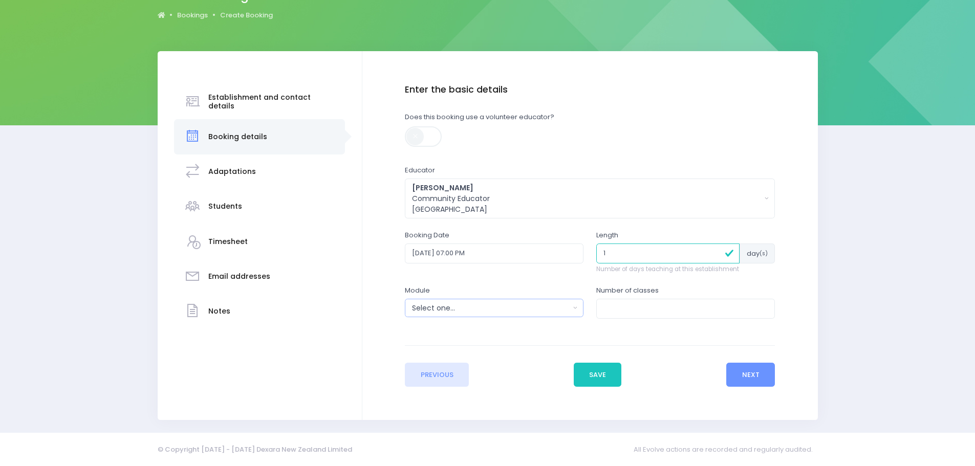
click at [427, 311] on div "Select one..." at bounding box center [491, 308] width 158 height 11
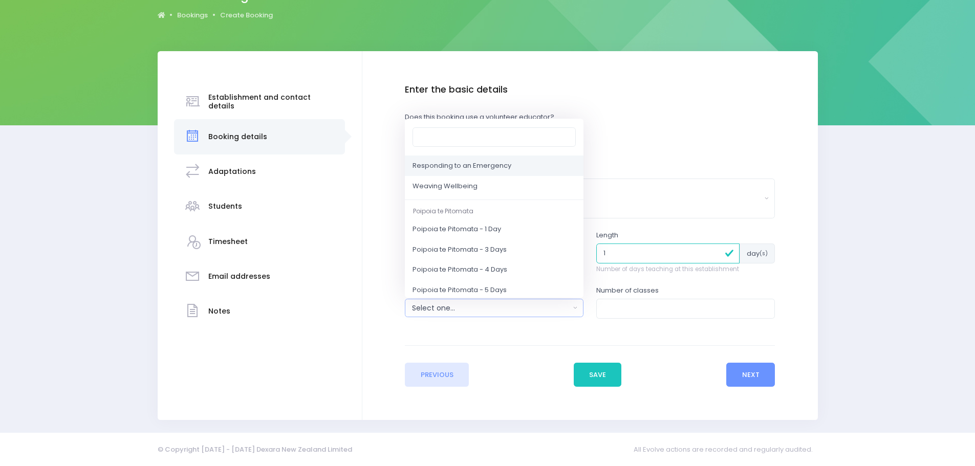
click at [502, 164] on span "Responding to an Emergency" at bounding box center [461, 166] width 99 height 10
select select "Responding to an Emergency"
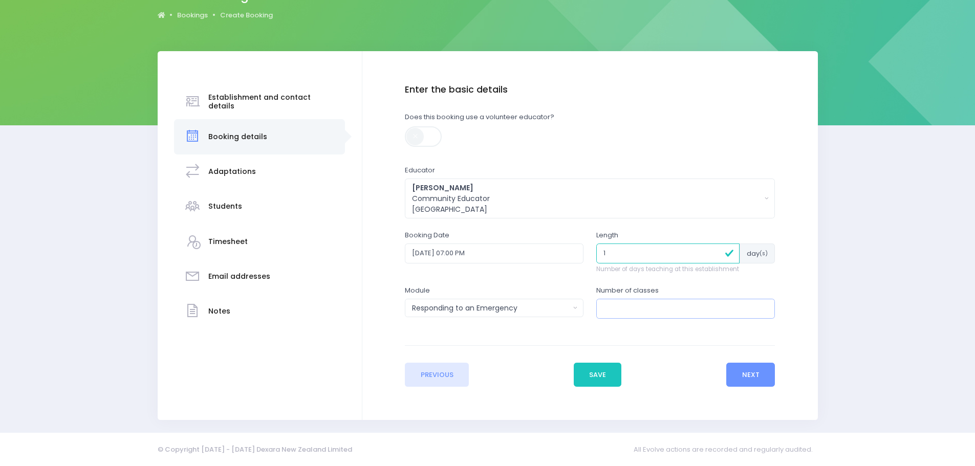
click at [634, 310] on input "number" at bounding box center [685, 308] width 179 height 19
type input "1"
click at [759, 364] on button "Next" at bounding box center [750, 375] width 49 height 25
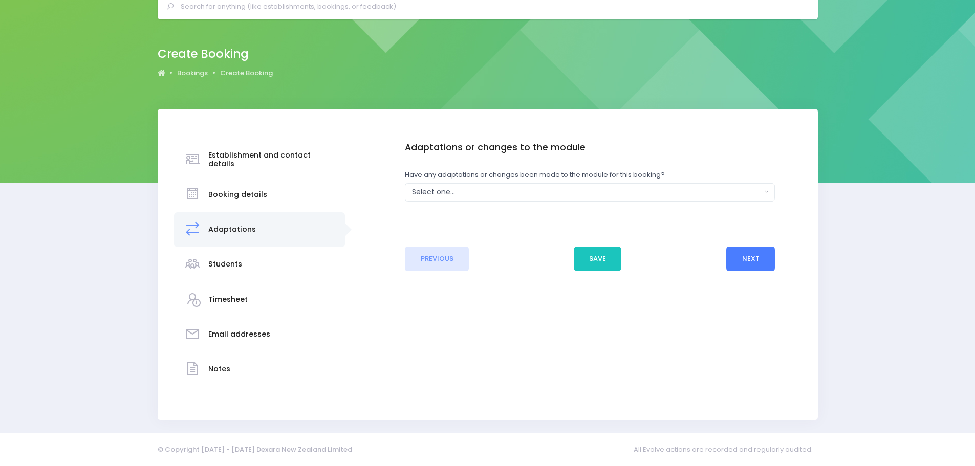
scroll to position [0, 0]
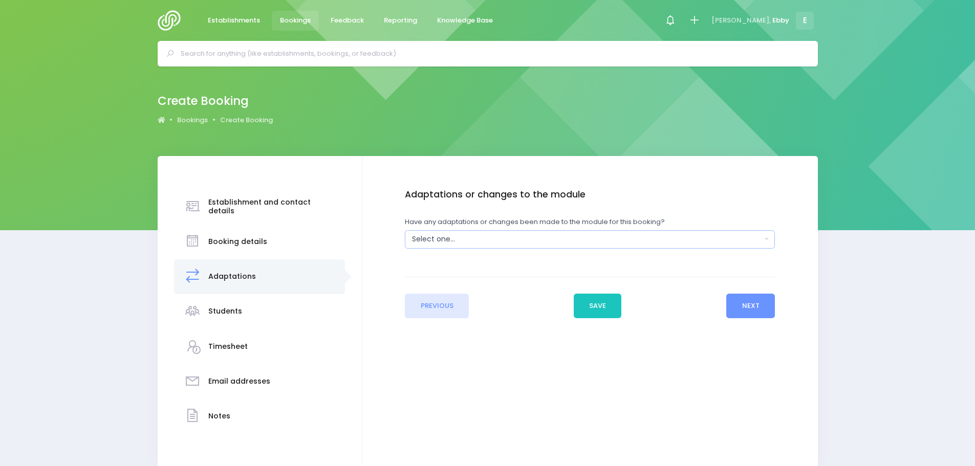
click at [680, 237] on div "Select one..." at bounding box center [586, 239] width 349 height 11
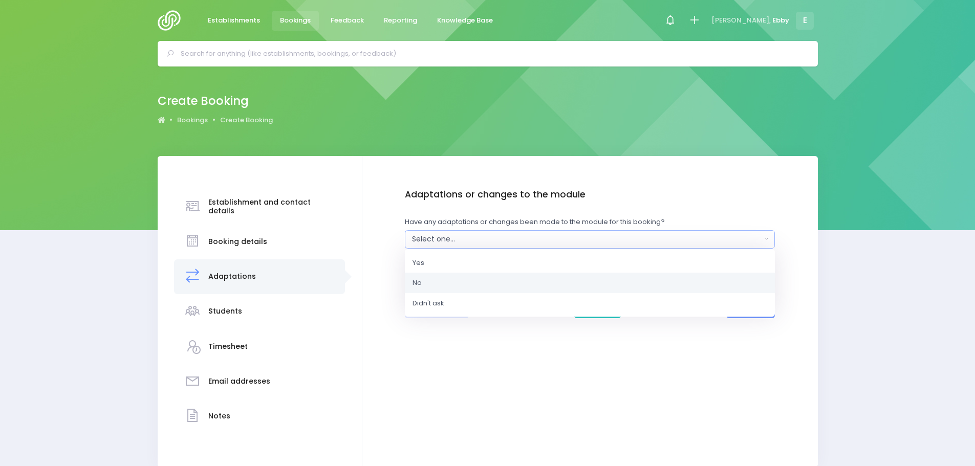
click at [515, 281] on link "No" at bounding box center [590, 283] width 370 height 20
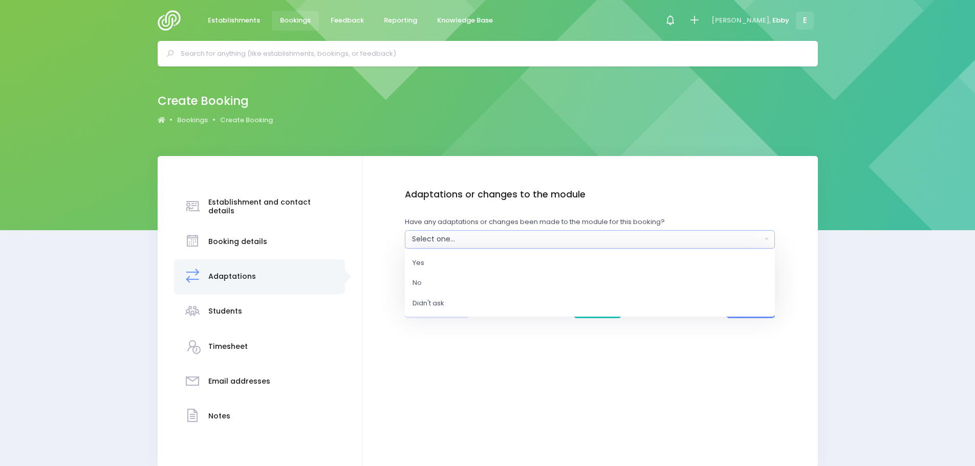
select select "No"
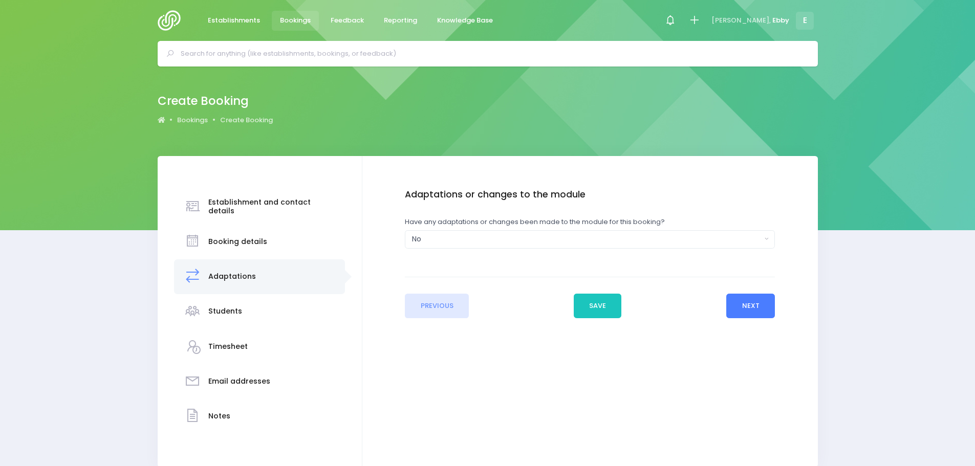
click at [764, 307] on button "Next" at bounding box center [750, 306] width 49 height 25
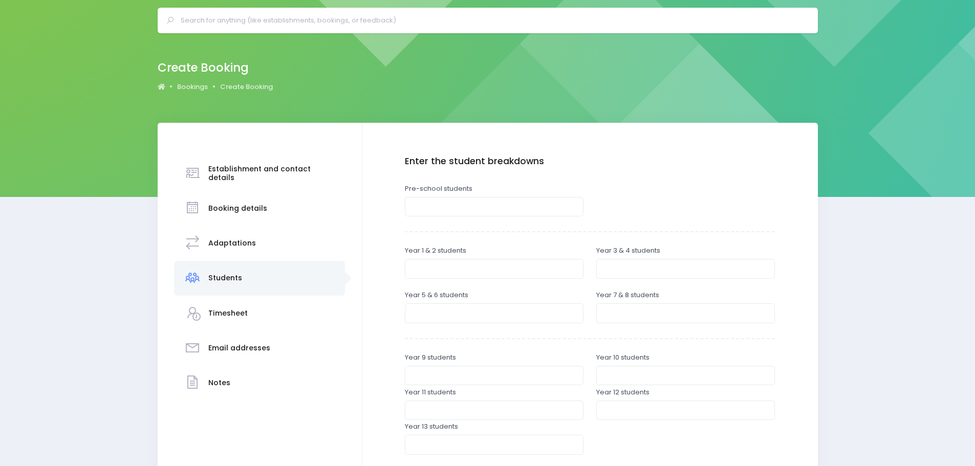
scroll to position [51, 0]
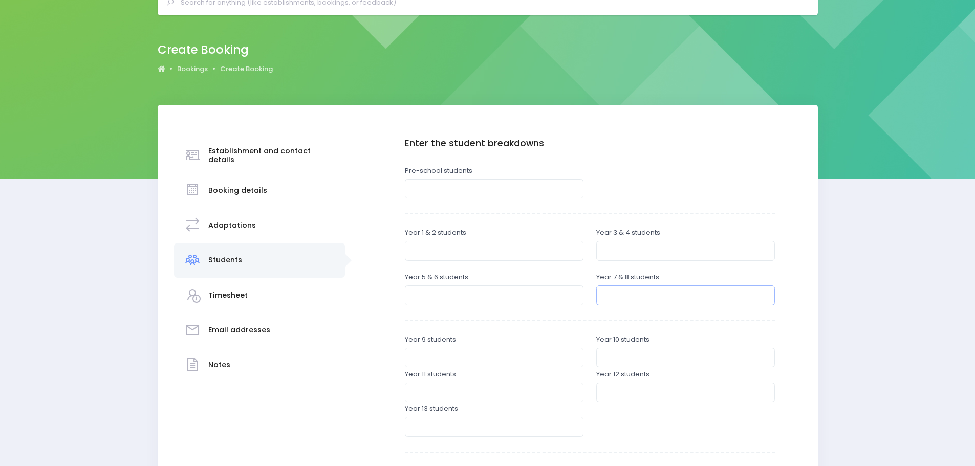
click at [733, 299] on input "number" at bounding box center [685, 295] width 179 height 19
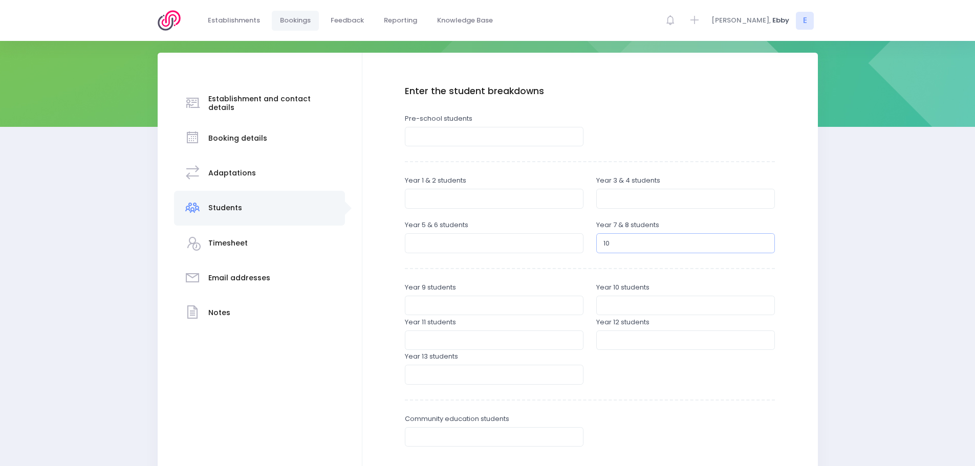
scroll to position [205, 0]
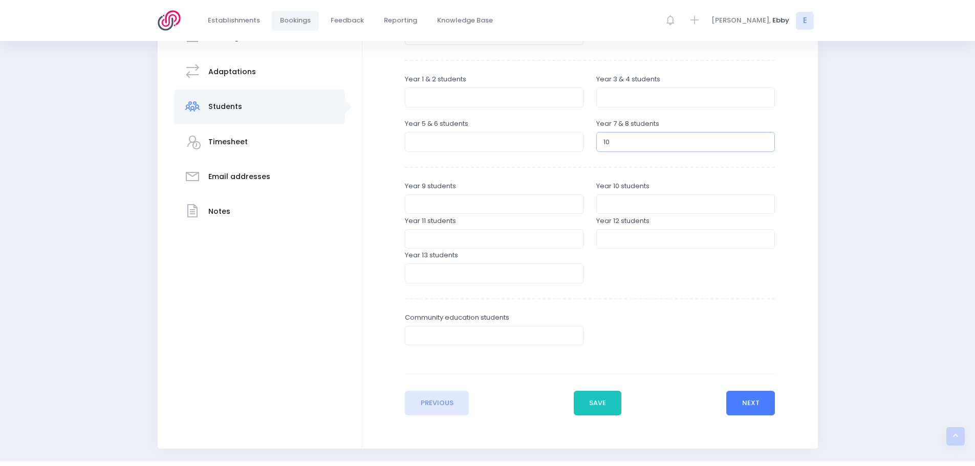
type input "10"
click at [747, 398] on button "Next" at bounding box center [750, 403] width 49 height 25
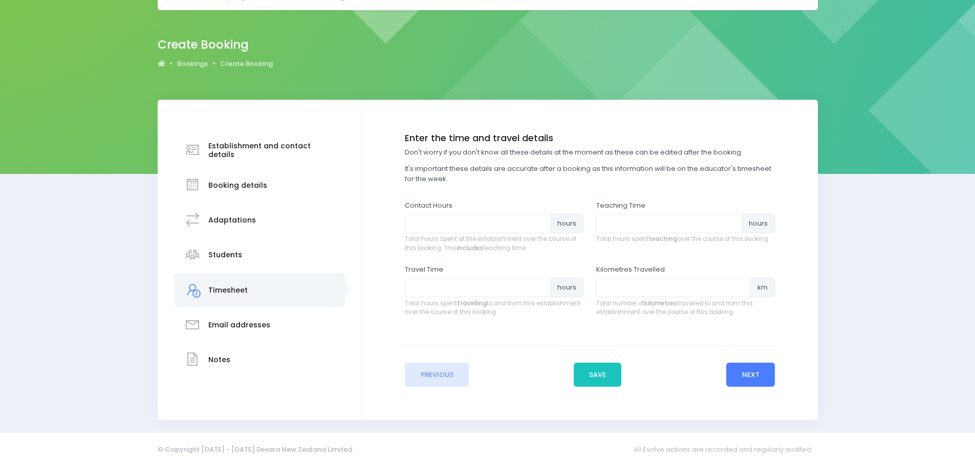
scroll to position [0, 0]
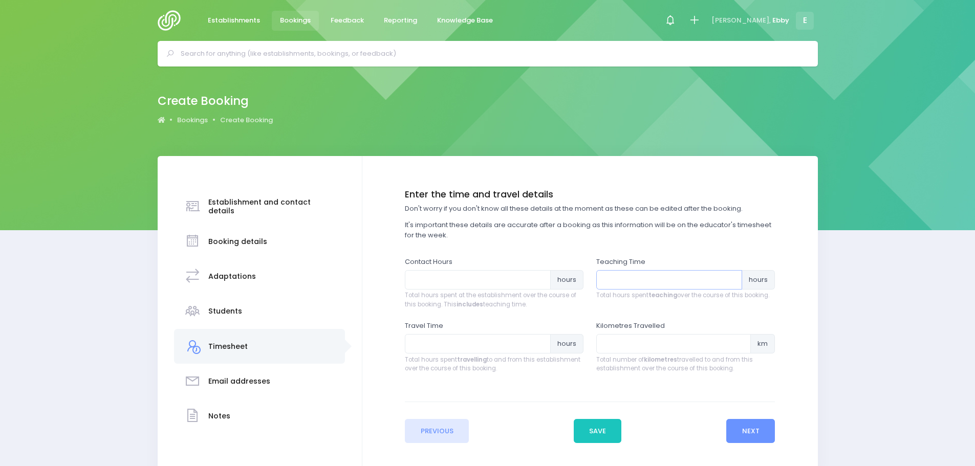
click at [712, 277] on input "number" at bounding box center [669, 279] width 146 height 19
click at [733, 277] on input "0.25" at bounding box center [669, 279] width 146 height 19
click at [728, 277] on input "0.5" at bounding box center [669, 279] width 146 height 19
click at [728, 277] on input "0.75" at bounding box center [669, 279] width 146 height 19
type input "1"
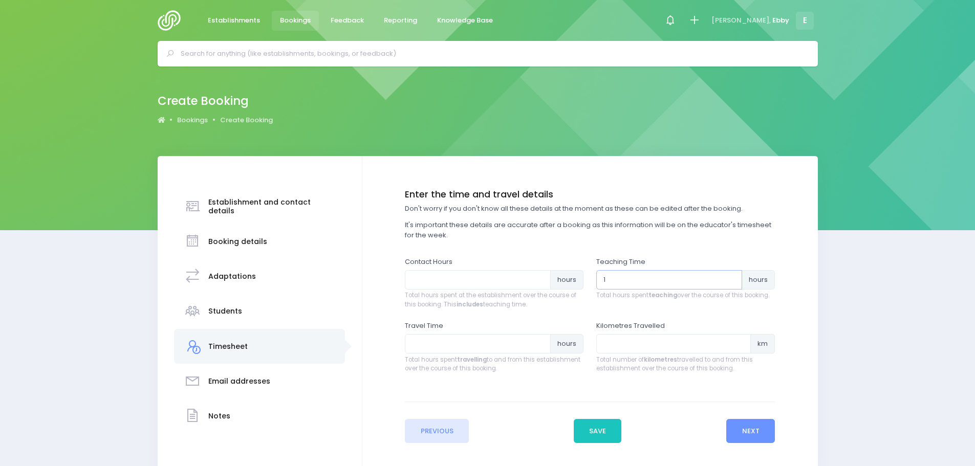
click at [729, 275] on input "1" at bounding box center [669, 279] width 146 height 19
click at [539, 277] on input "0.25" at bounding box center [478, 279] width 146 height 19
click at [539, 277] on input "0.5" at bounding box center [478, 279] width 146 height 19
click at [539, 277] on input "0.75" at bounding box center [478, 279] width 146 height 19
click at [539, 277] on input "1" at bounding box center [478, 279] width 146 height 19
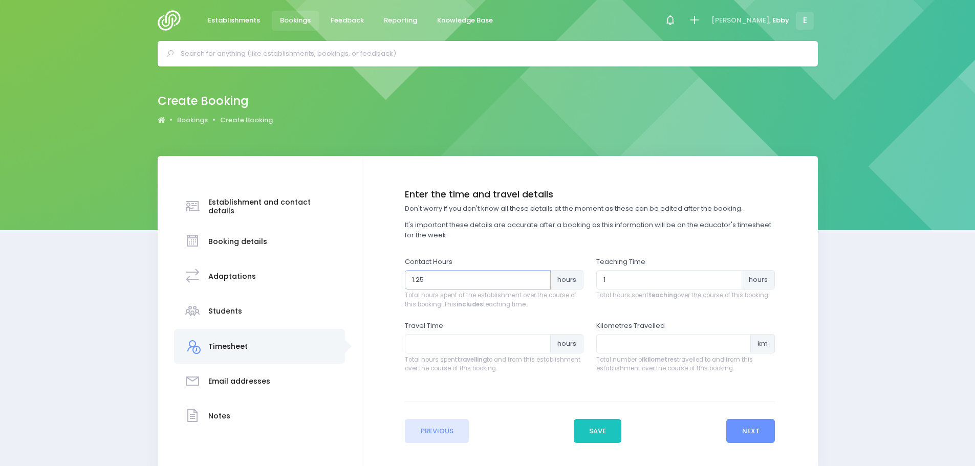
click at [539, 277] on input "1.25" at bounding box center [478, 279] width 146 height 19
type input "1.5"
click at [539, 277] on input "1.5" at bounding box center [478, 279] width 146 height 19
click at [761, 431] on button "Next" at bounding box center [750, 431] width 49 height 25
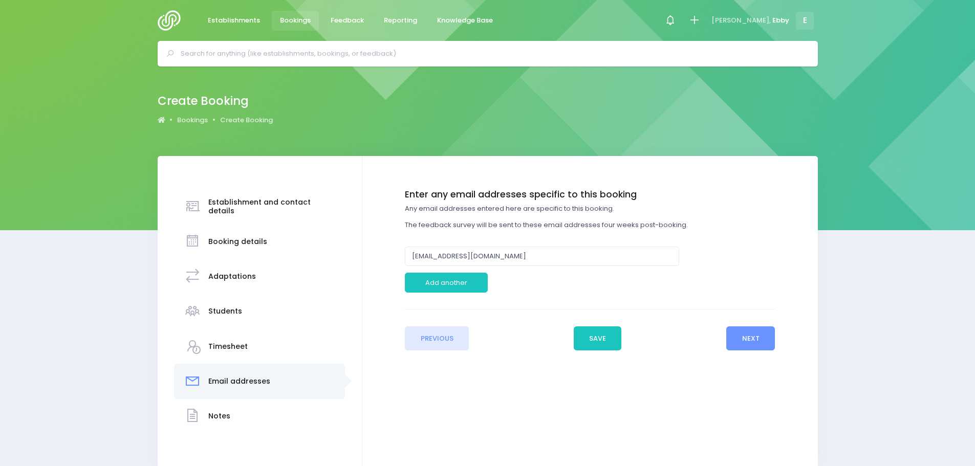
click at [778, 340] on div "Enter the basic details Establishment Select one... ** Do not use, double up **…" at bounding box center [590, 269] width 435 height 161
click at [766, 342] on button "Next" at bounding box center [750, 338] width 49 height 25
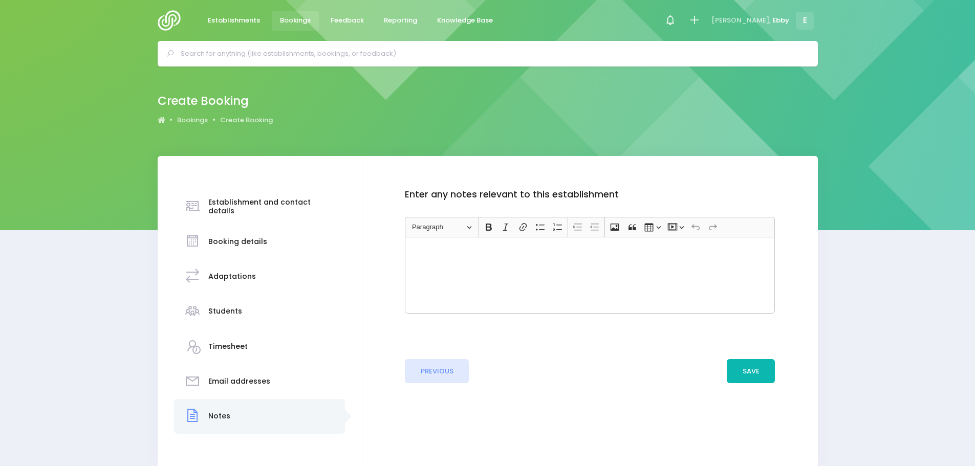
click at [749, 372] on button "Save" at bounding box center [751, 371] width 48 height 25
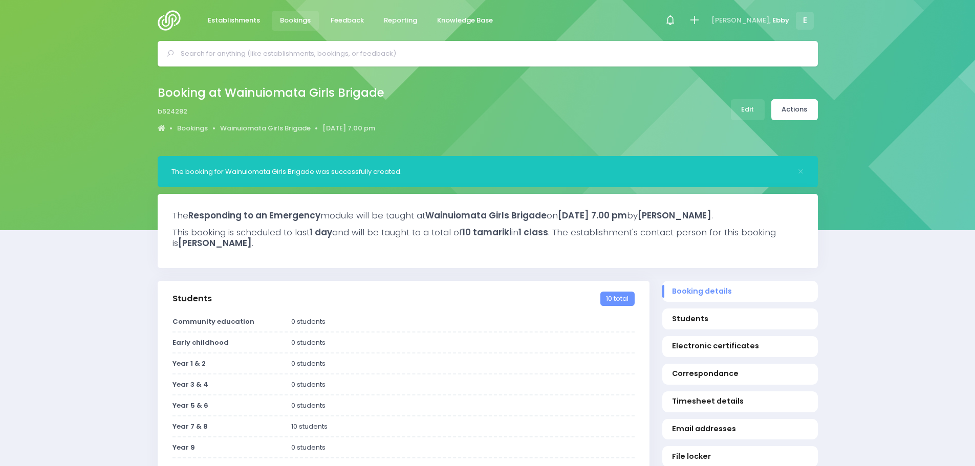
select select "5"
click at [799, 105] on link "Actions" at bounding box center [794, 109] width 47 height 21
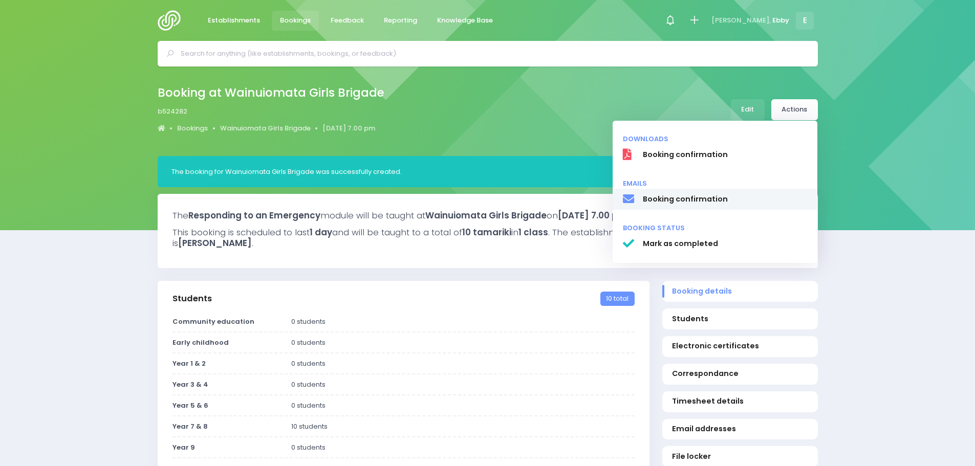
click at [703, 202] on span "Booking confirmation" at bounding box center [724, 199] width 165 height 11
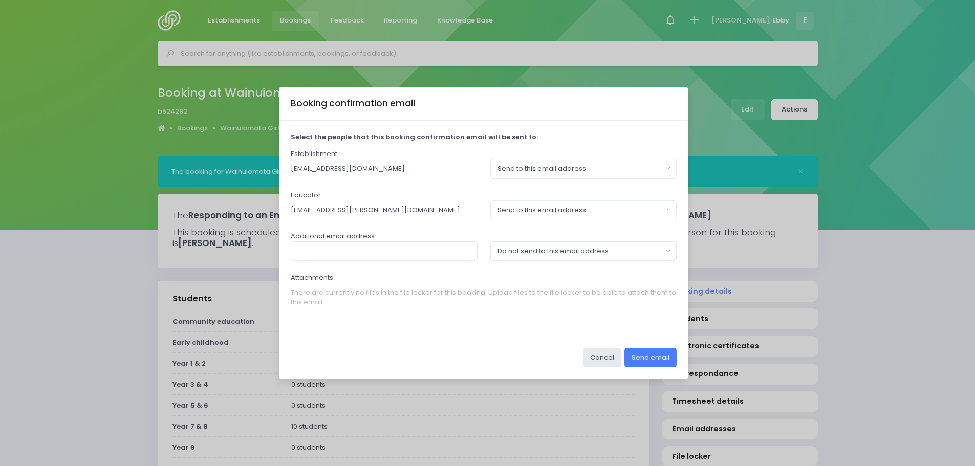
click at [647, 359] on button "Send email" at bounding box center [650, 357] width 52 height 19
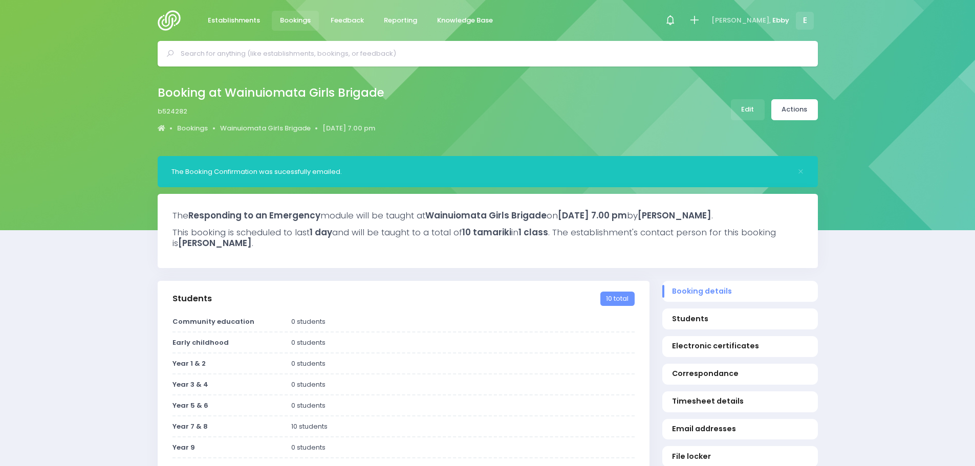
select select "5"
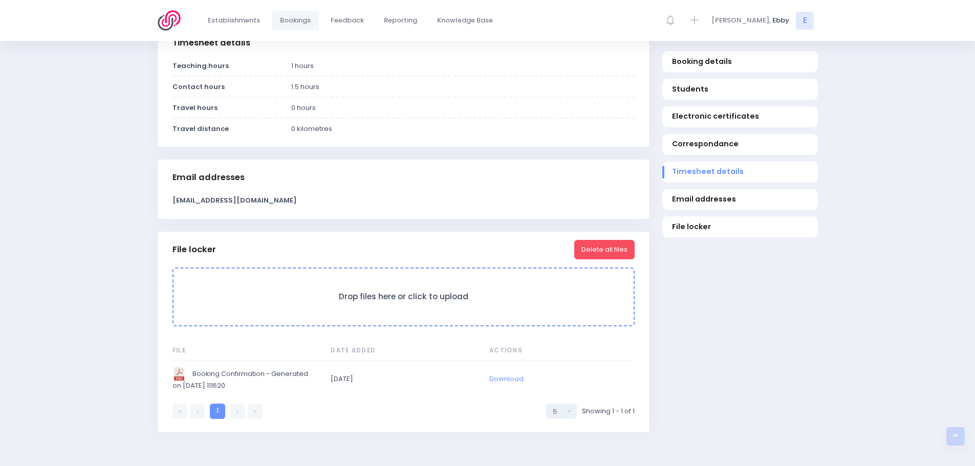
scroll to position [768, 0]
